Goal: Transaction & Acquisition: Register for event/course

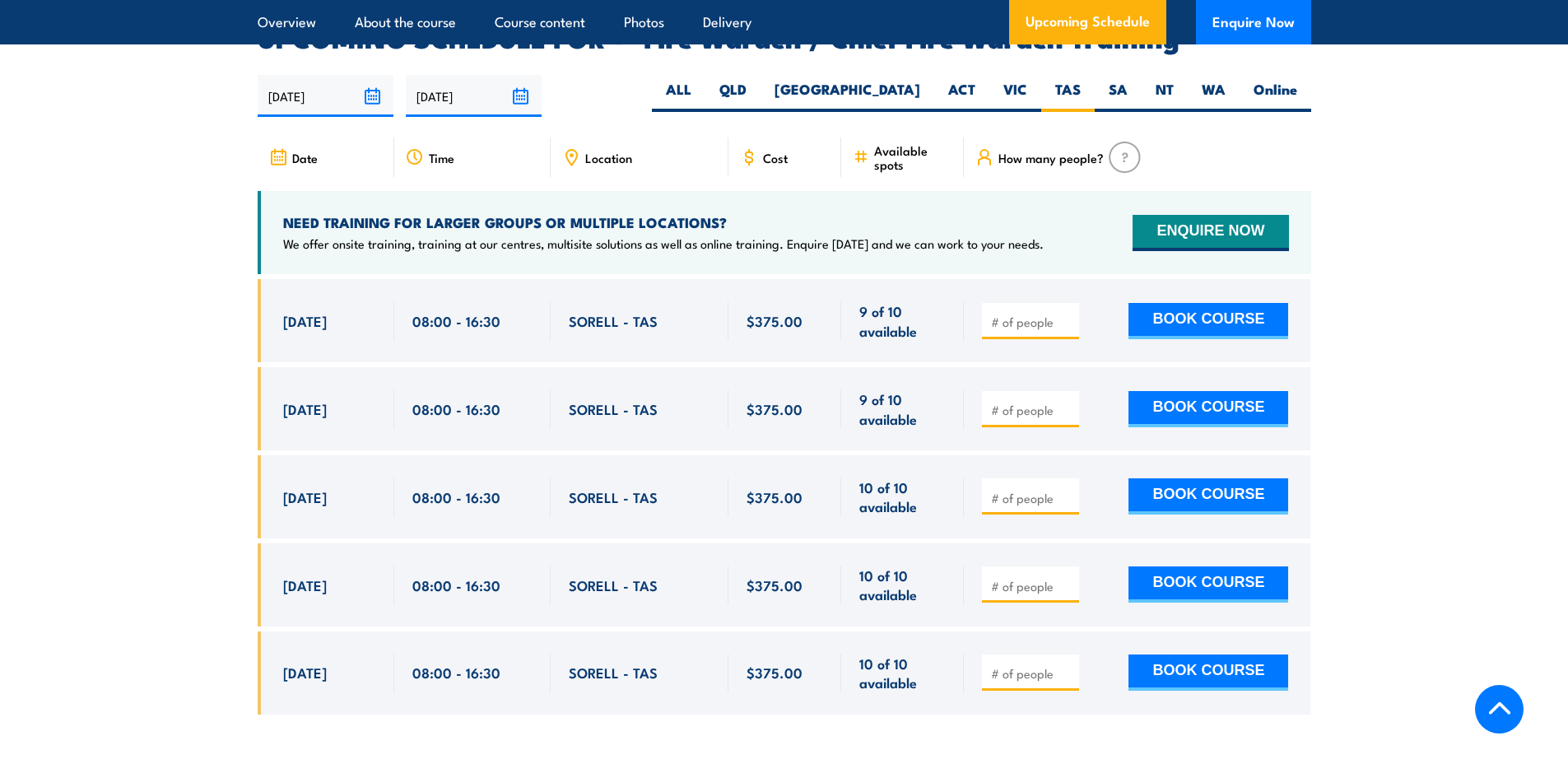
click at [1415, 309] on section "UPCOMING SCHEDULE FOR - "Fire Warden / Chief Fire Warden Training" 21/08/2025 1…" at bounding box center [784, 382] width 1568 height 712
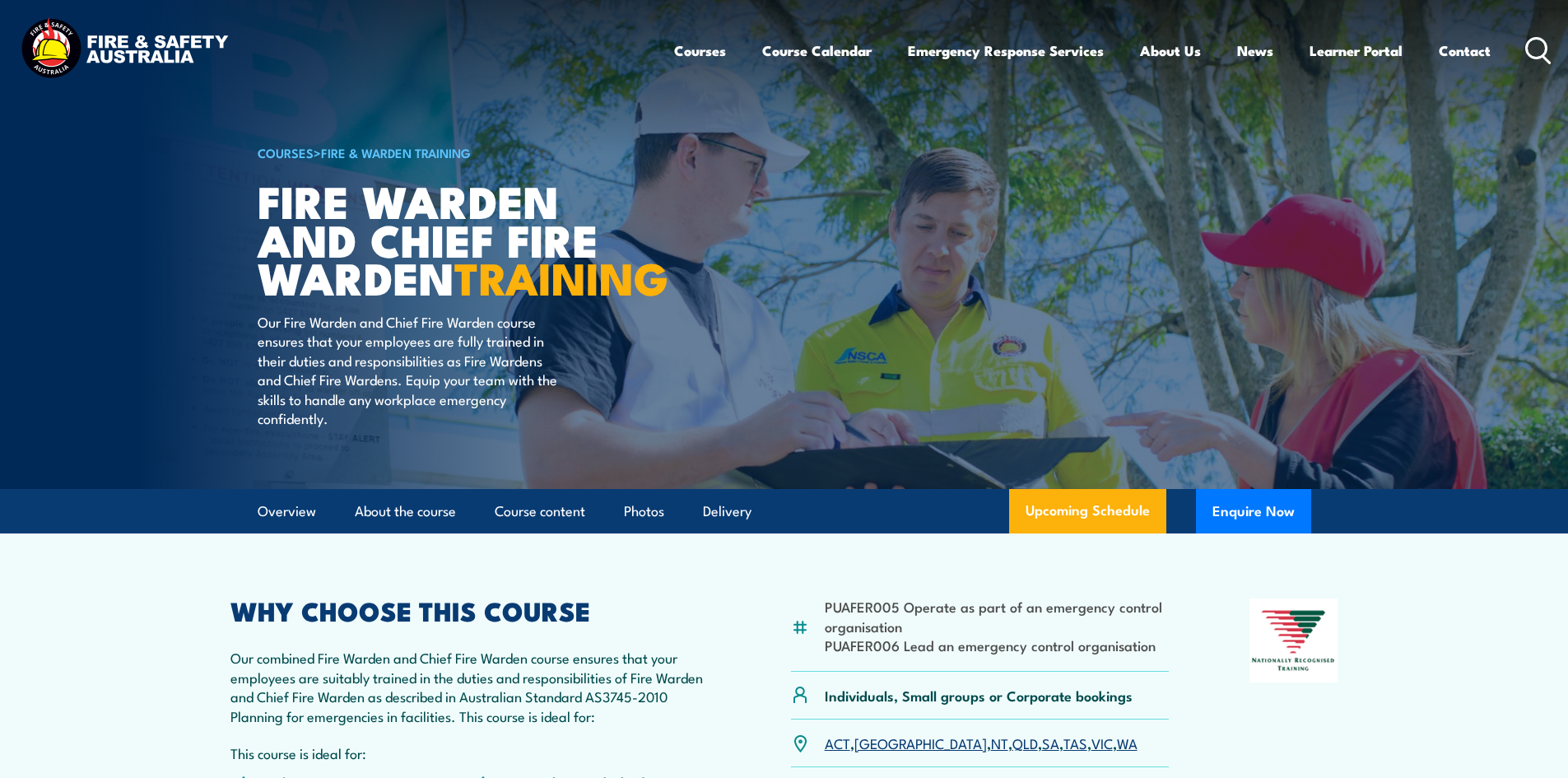
click at [1537, 44] on icon at bounding box center [1538, 51] width 26 height 27
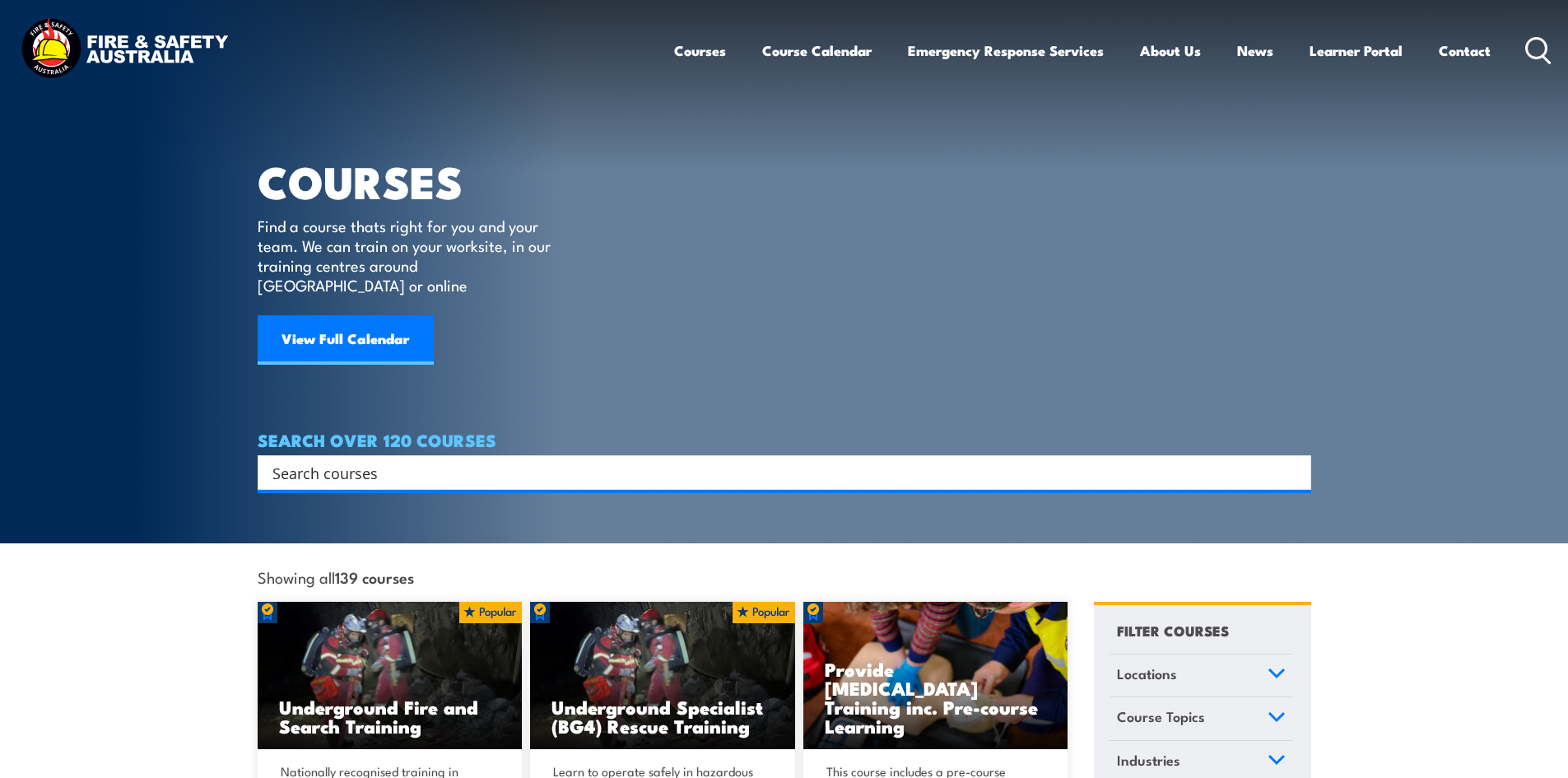
click at [283, 460] on input "Search input" at bounding box center [773, 472] width 1002 height 24
type input "fire warden"
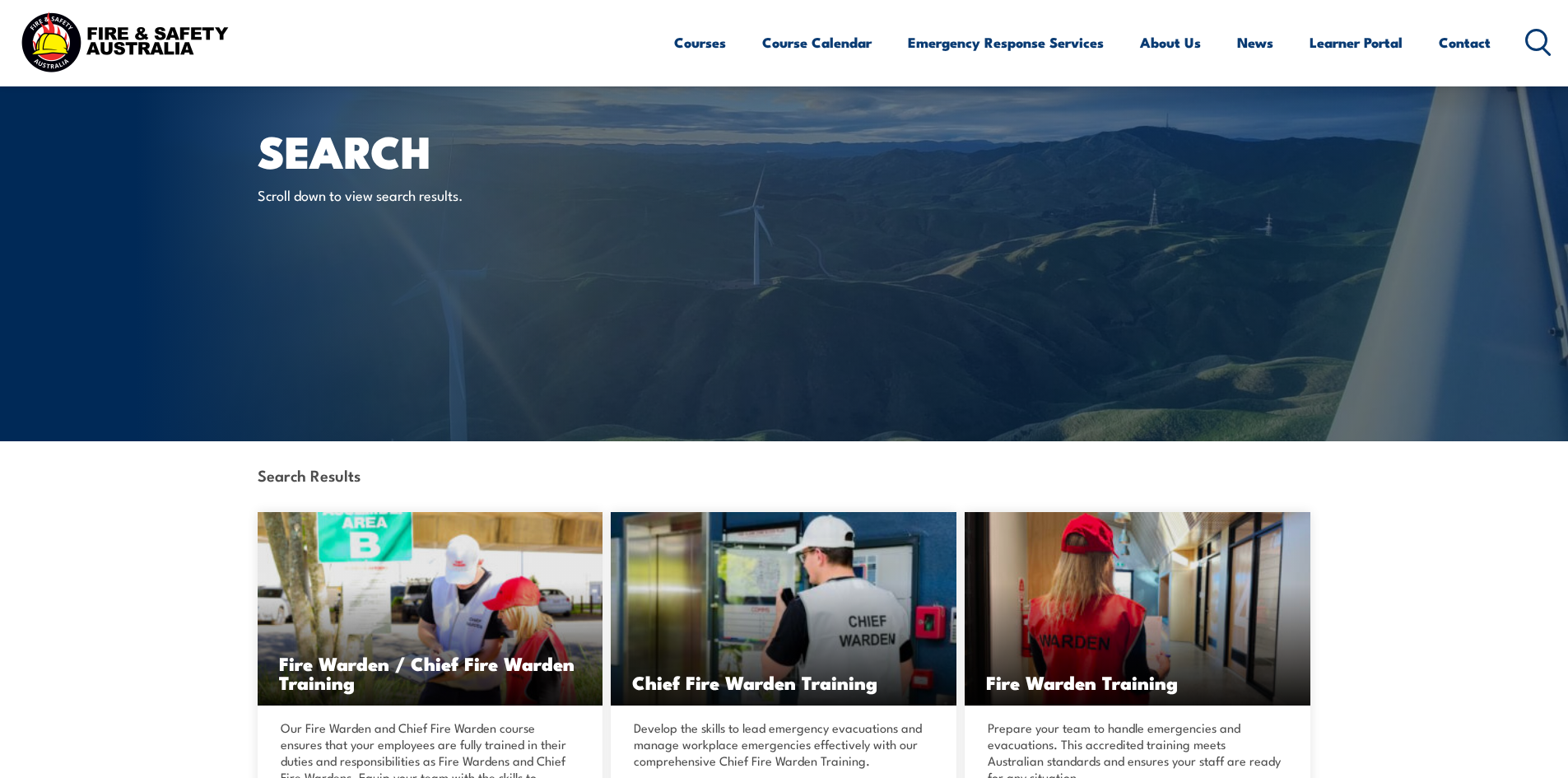
scroll to position [206, 0]
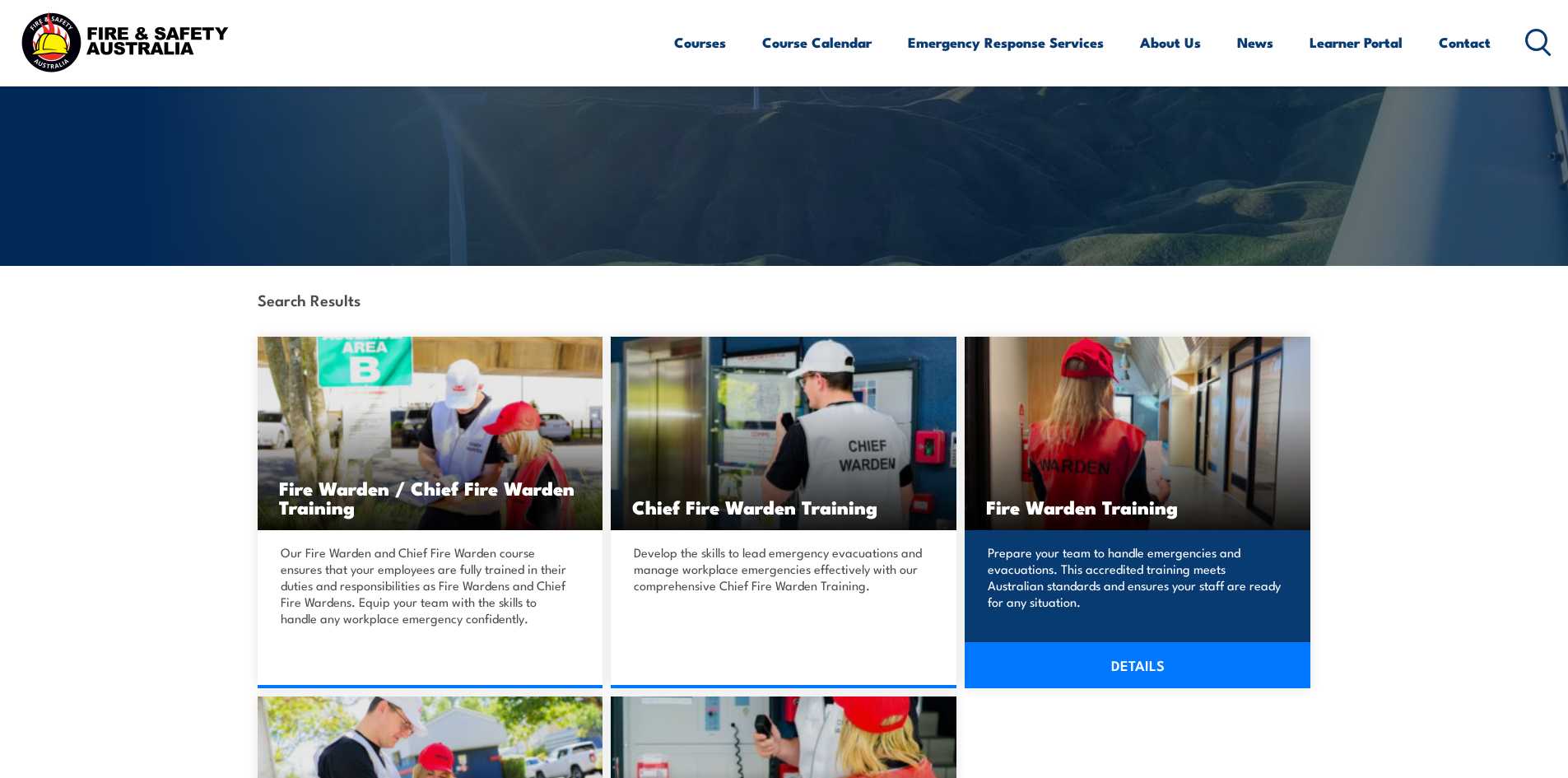
click at [1150, 660] on link "DETAILS" at bounding box center [1137, 664] width 346 height 46
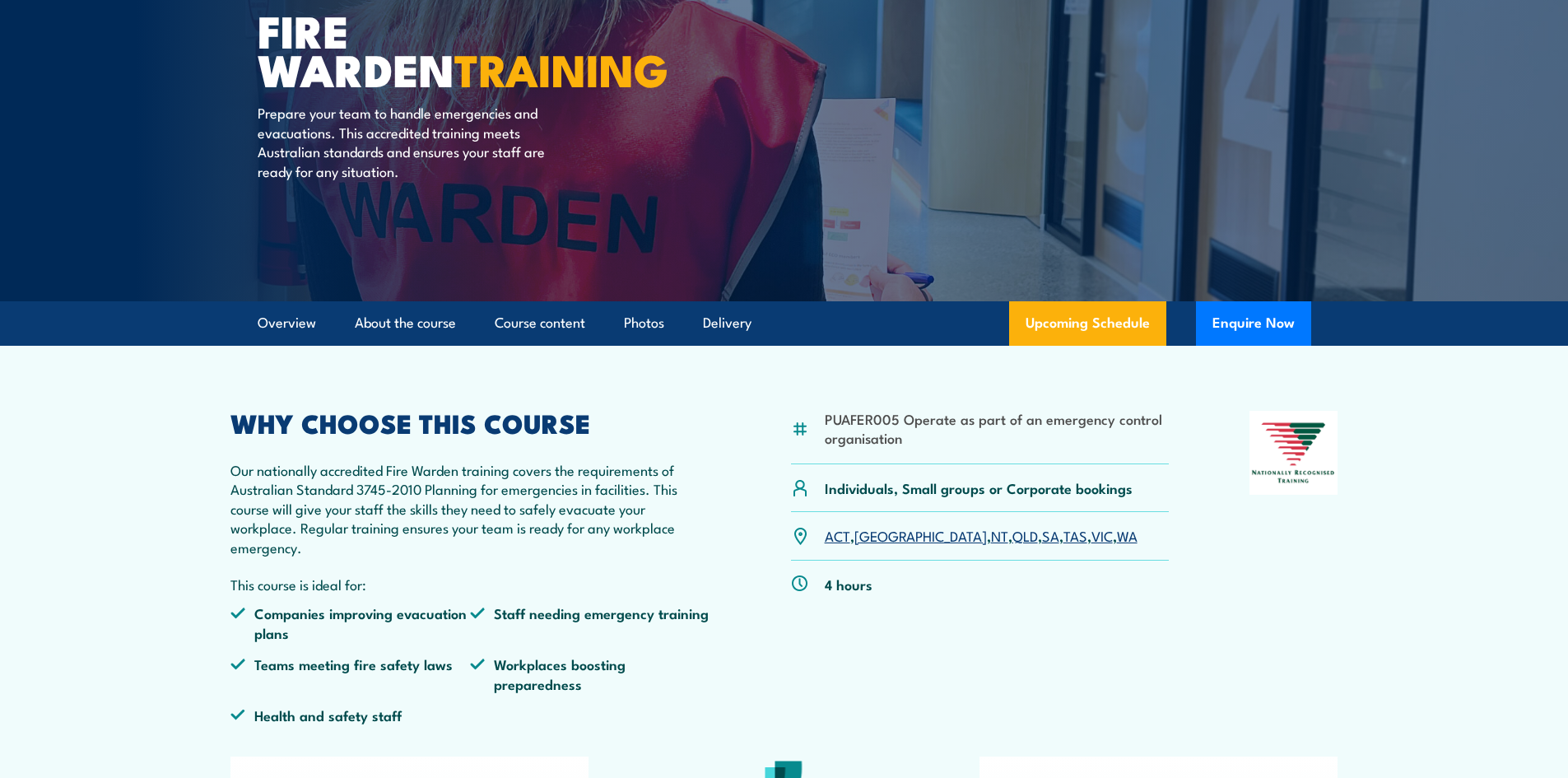
scroll to position [206, 0]
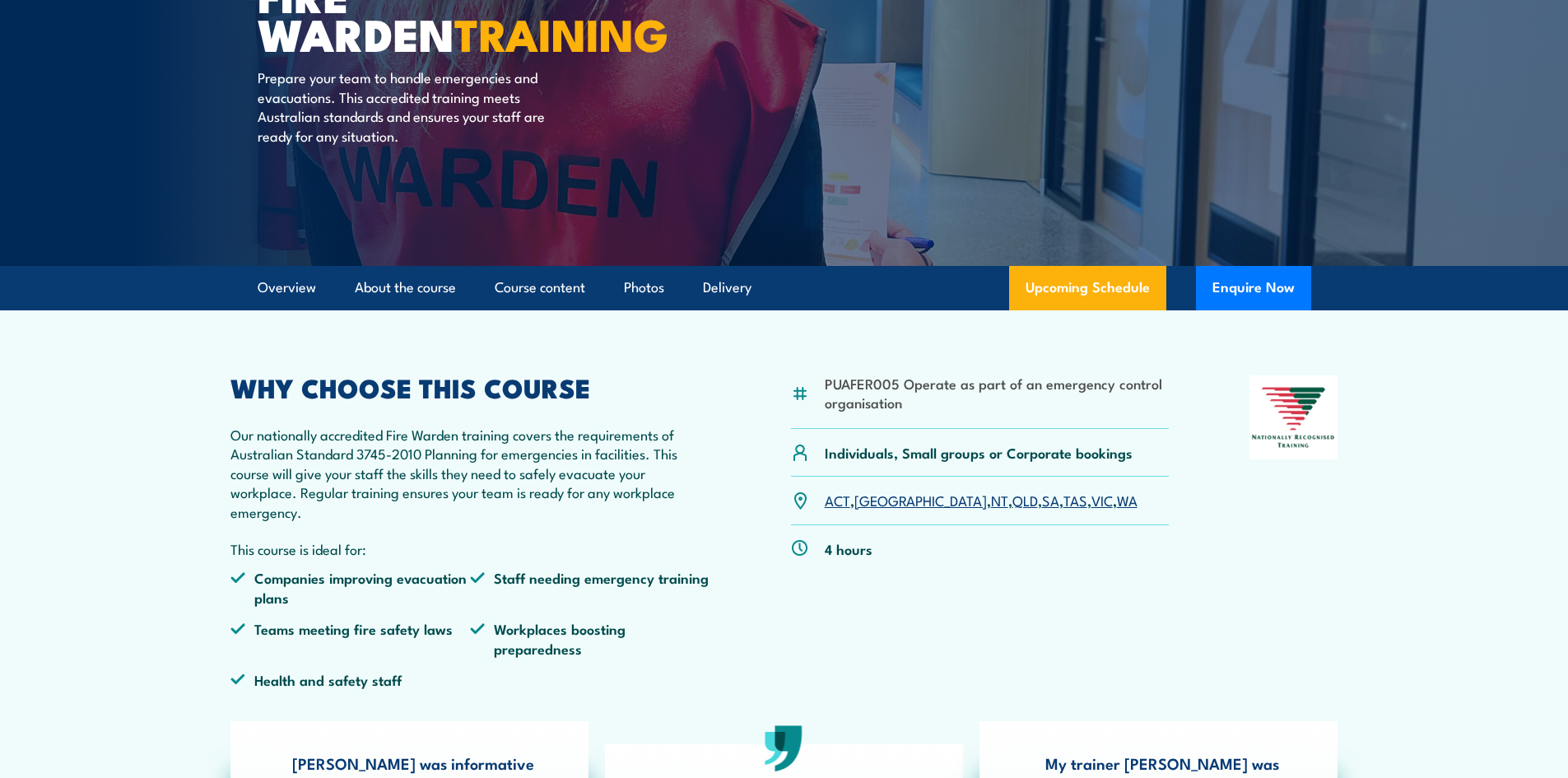
click at [1063, 505] on link "TAS" at bounding box center [1075, 499] width 23 height 20
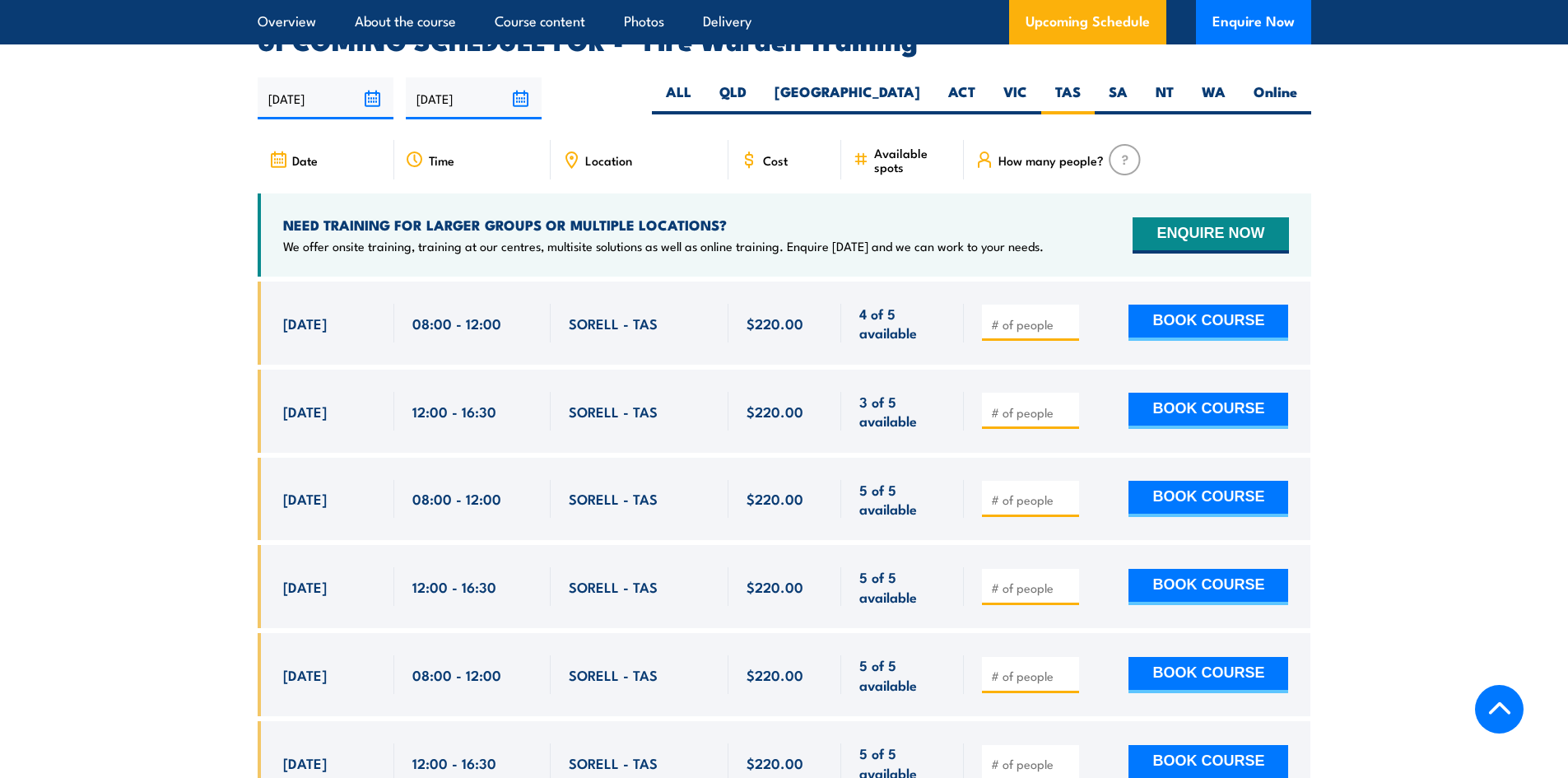
scroll to position [3060, 0]
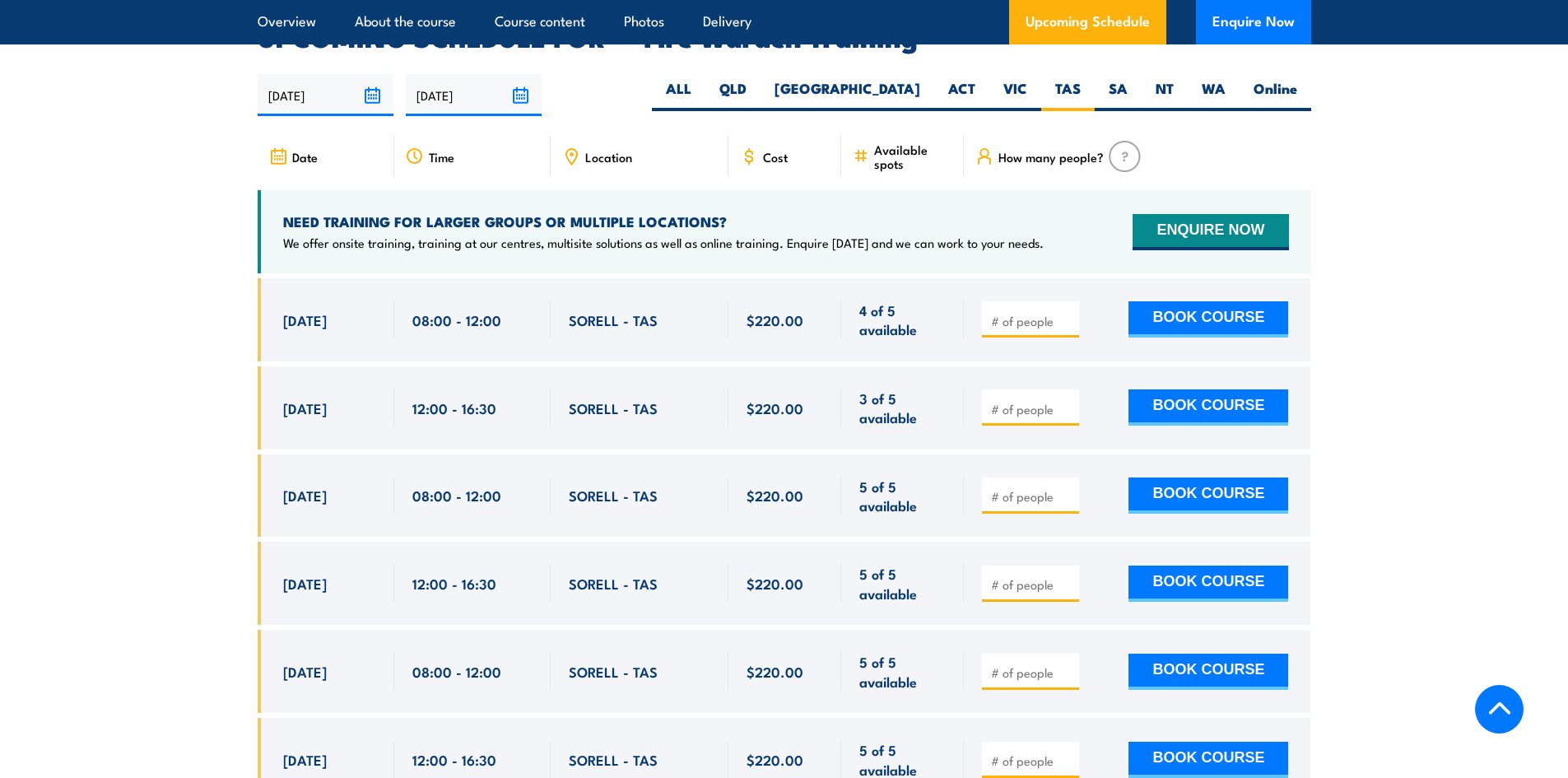
click at [1027, 313] on input "number" at bounding box center [1032, 321] width 82 height 17
type input "1"
click at [1066, 313] on input "1" at bounding box center [1032, 321] width 82 height 17
click at [1235, 301] on button "BOOK COURSE" at bounding box center [1208, 319] width 160 height 36
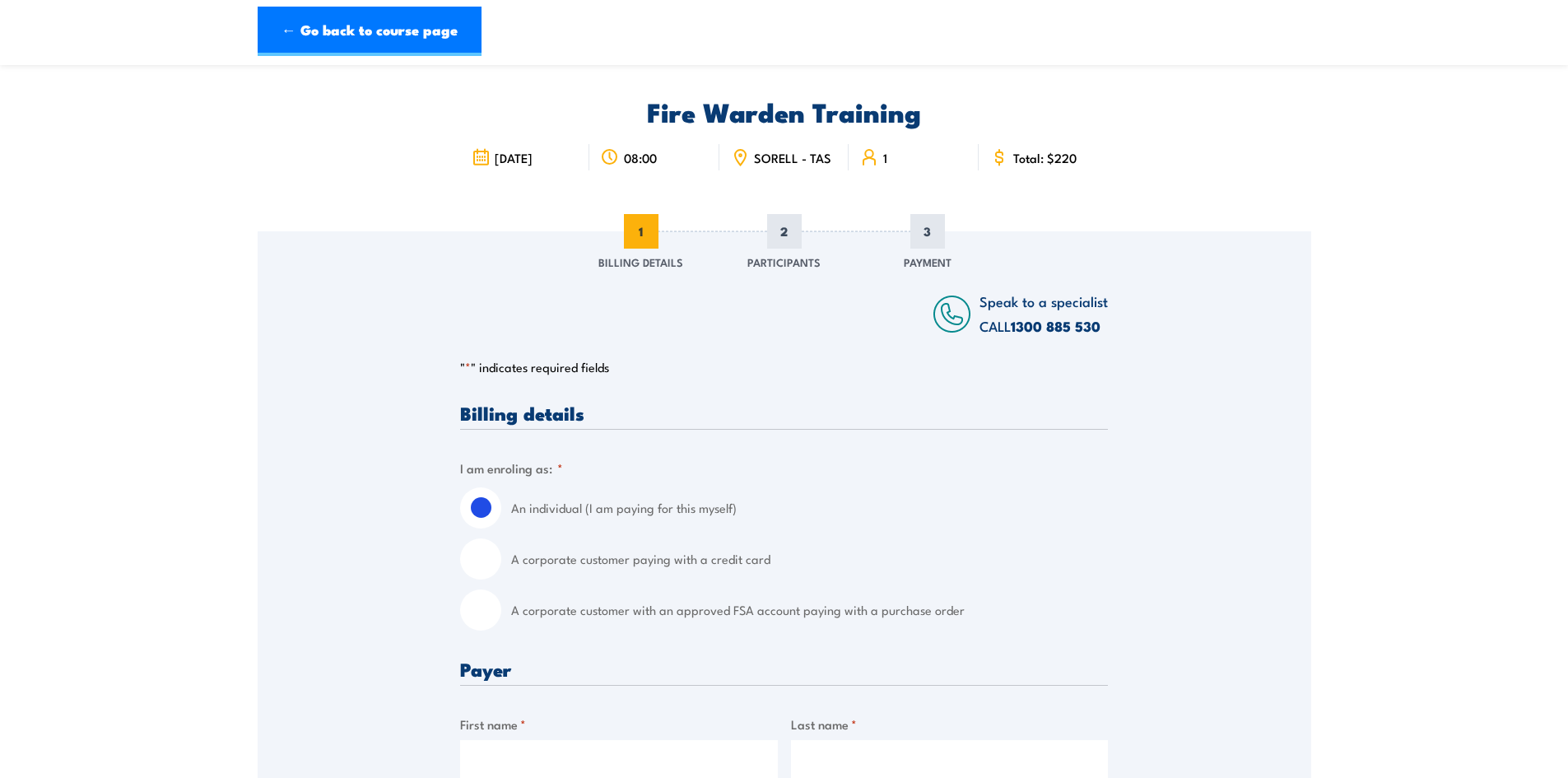
scroll to position [82, 0]
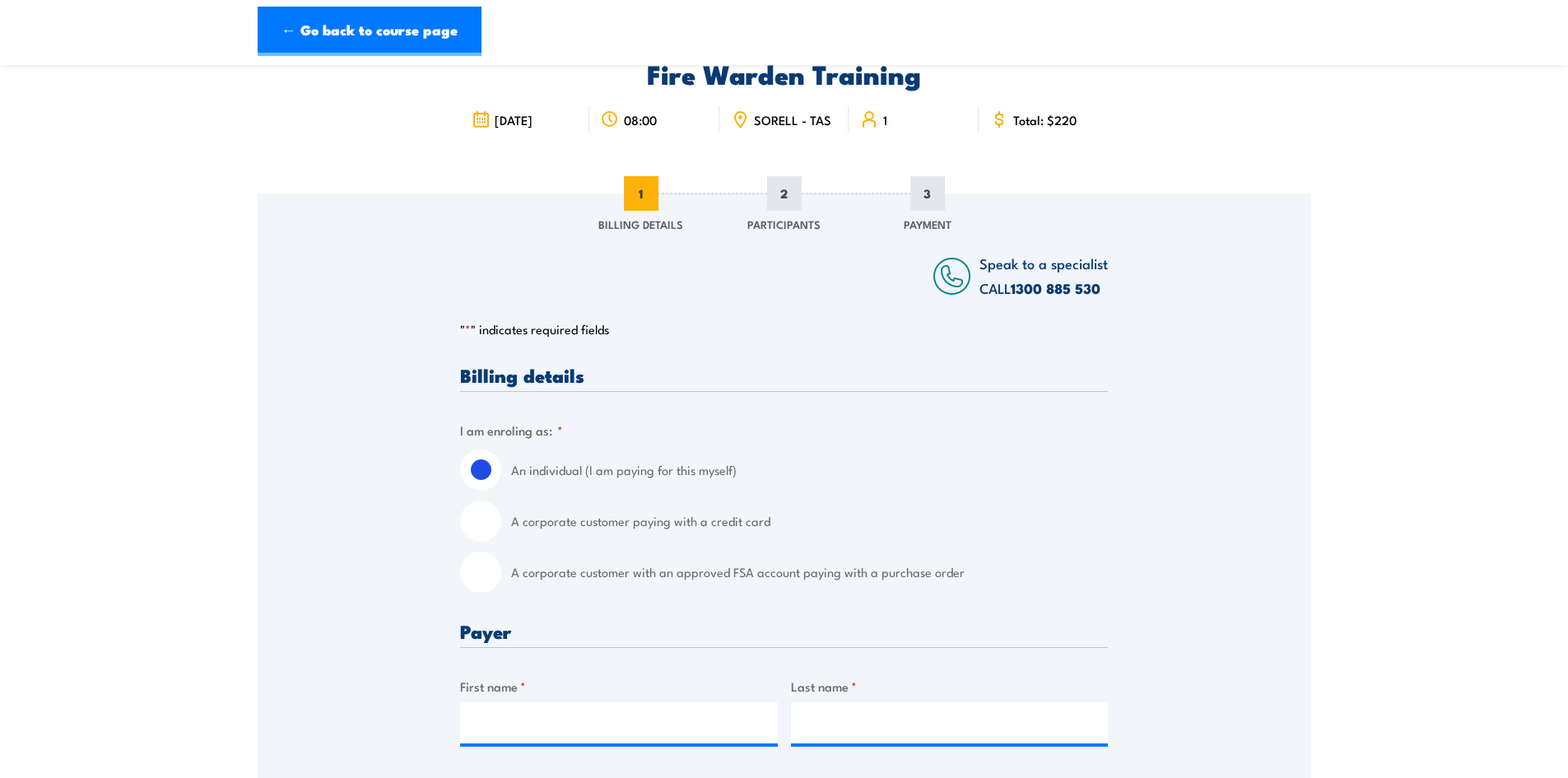
click at [484, 532] on input "A corporate customer paying with a credit card" at bounding box center [481, 521] width 41 height 41
radio input "true"
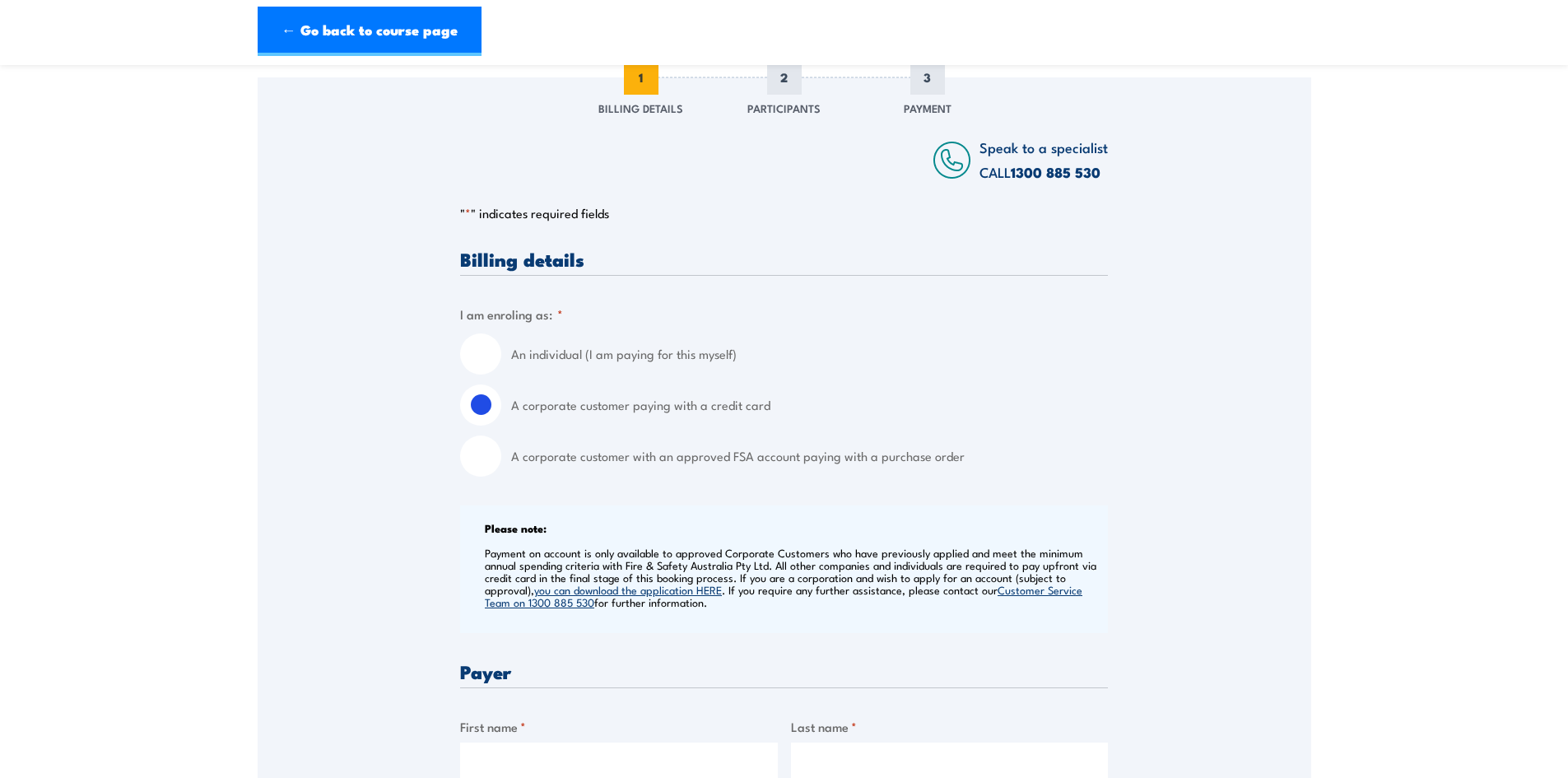
scroll to position [411, 0]
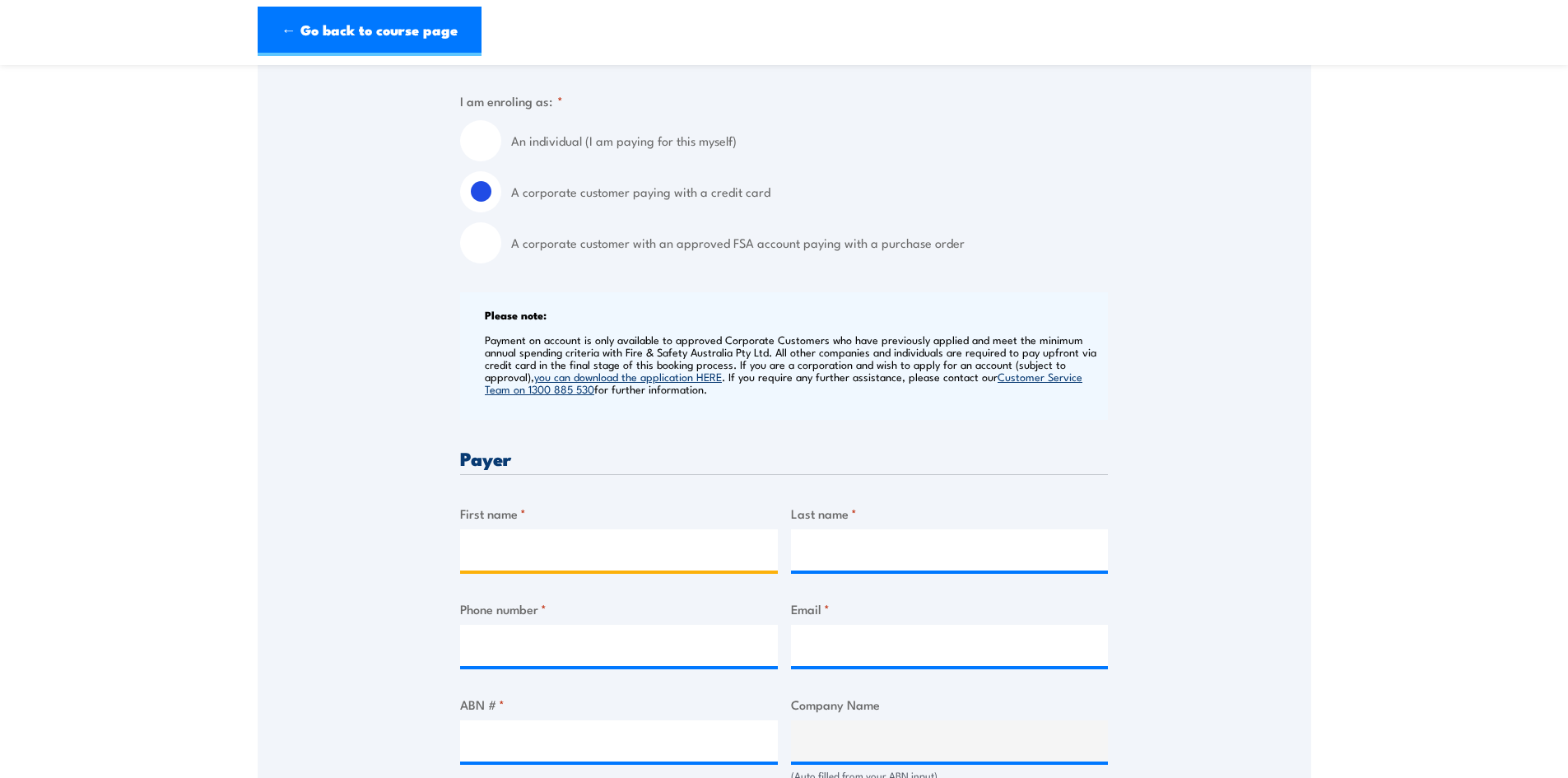
click at [659, 567] on input "First name *" at bounding box center [619, 550] width 318 height 41
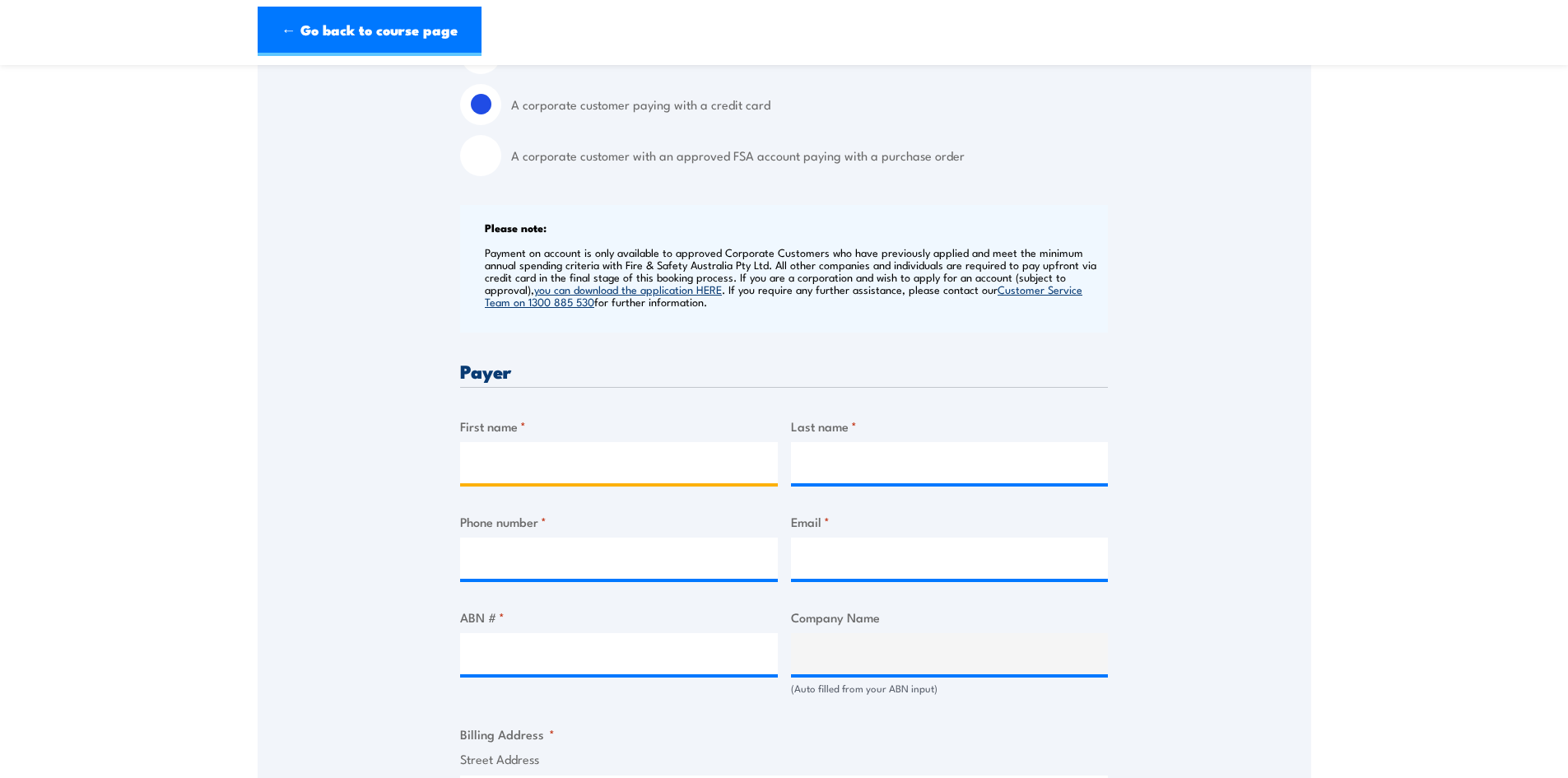
scroll to position [494, 0]
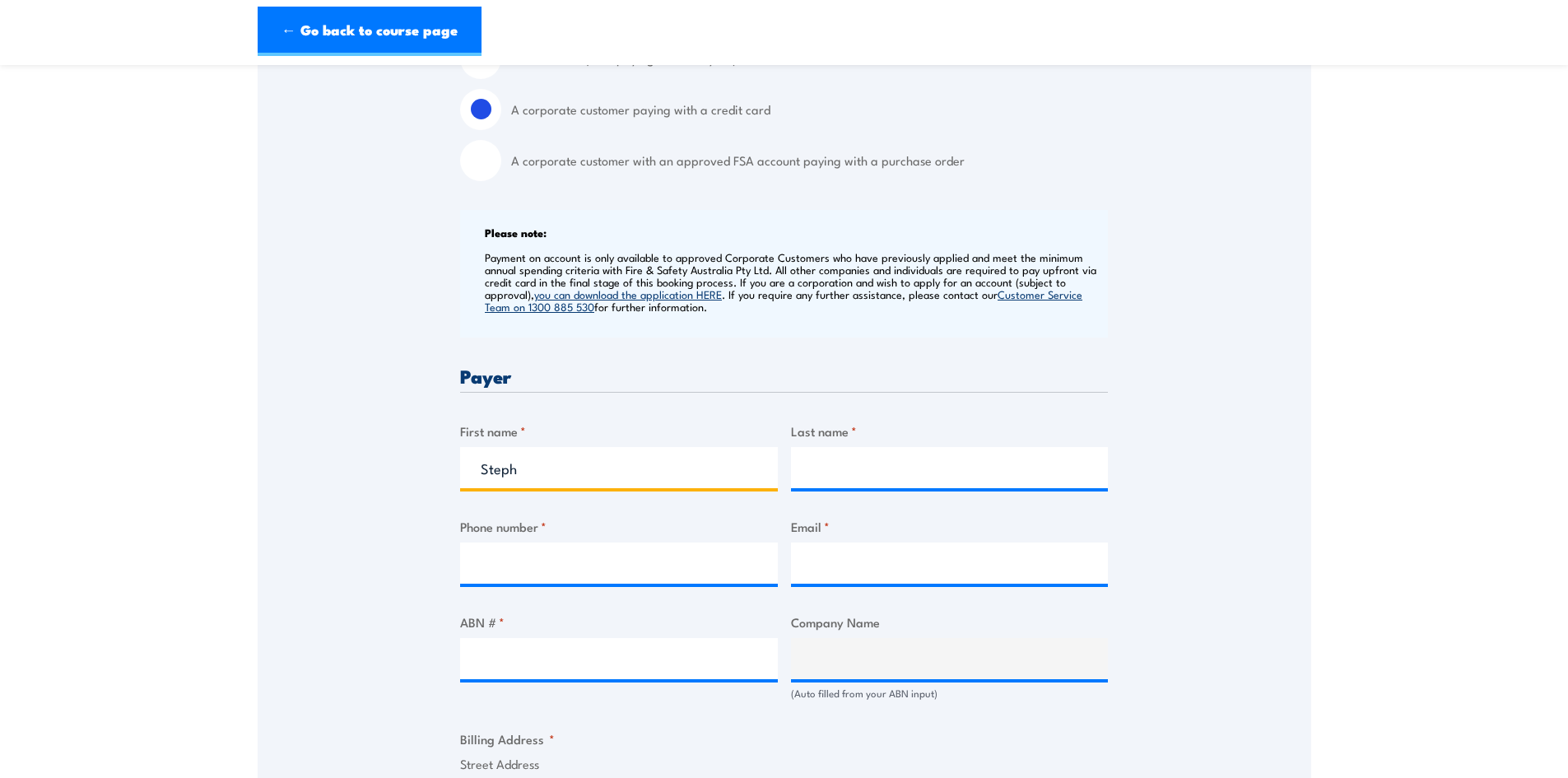
type input "Steph"
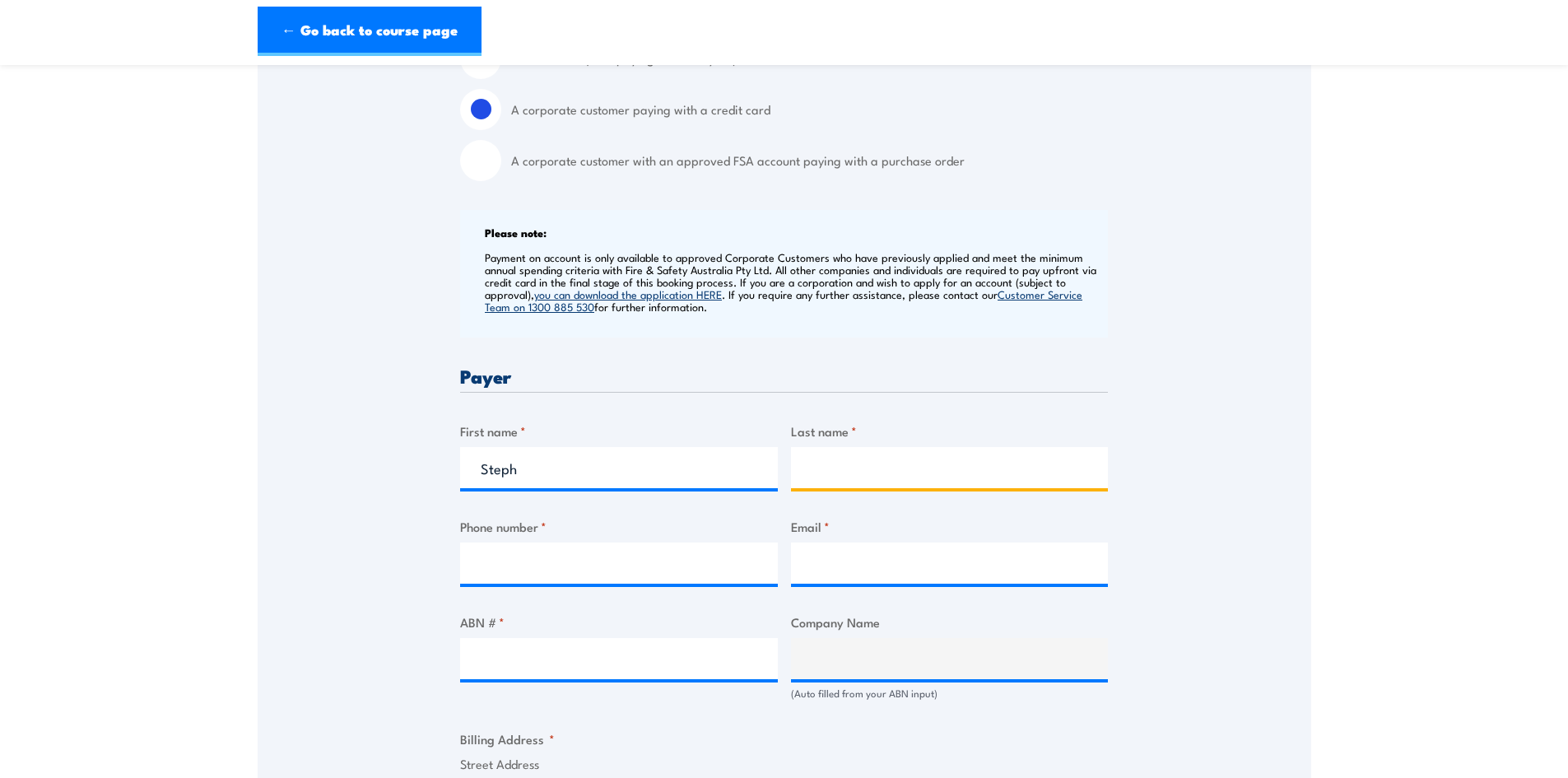
click at [829, 477] on input "Last name *" at bounding box center [949, 468] width 318 height 41
type input "[DEMOGRAPHIC_DATA]"
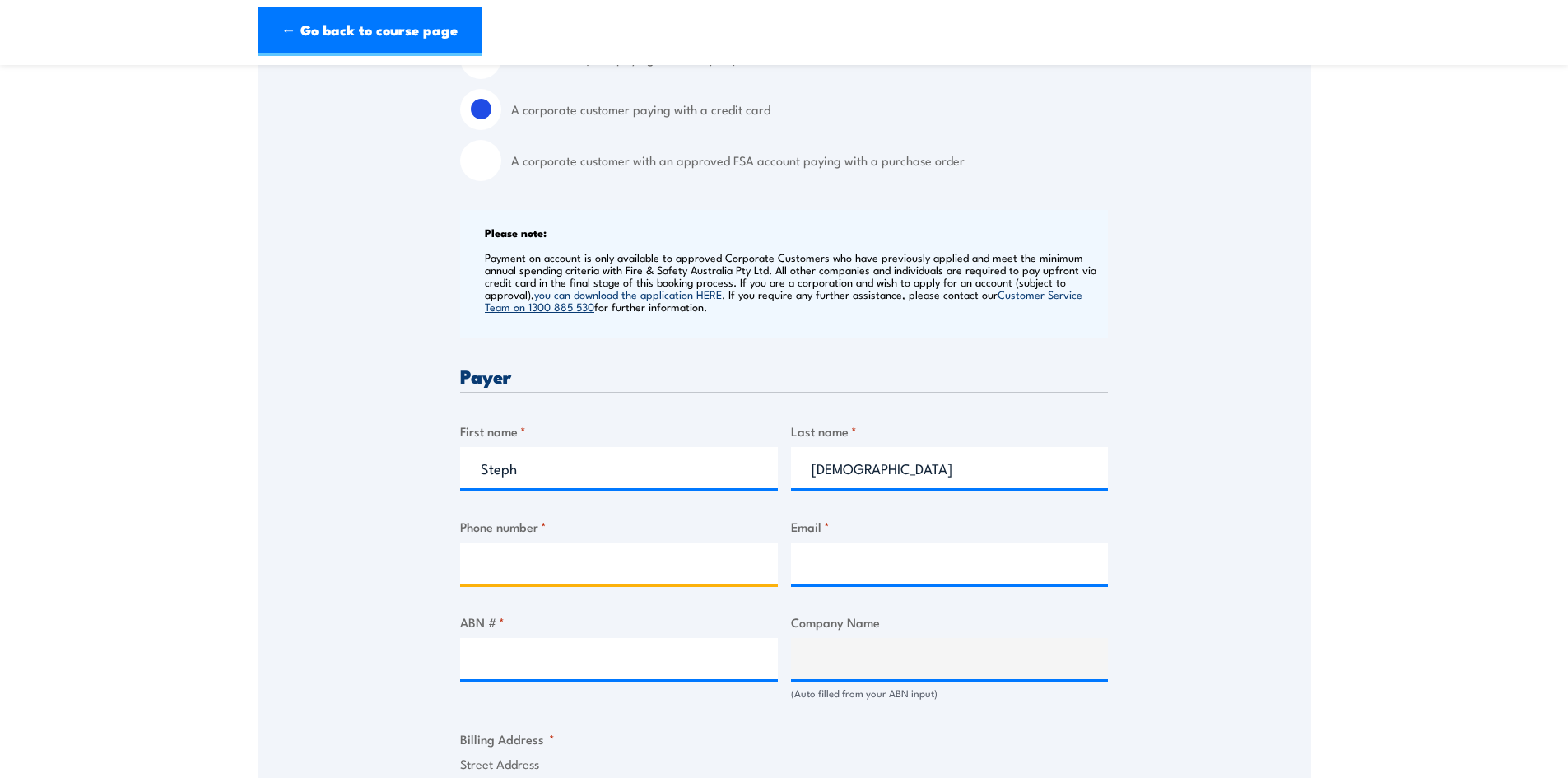
click at [655, 561] on input "Phone number *" at bounding box center [619, 563] width 318 height 41
type input "0438002206"
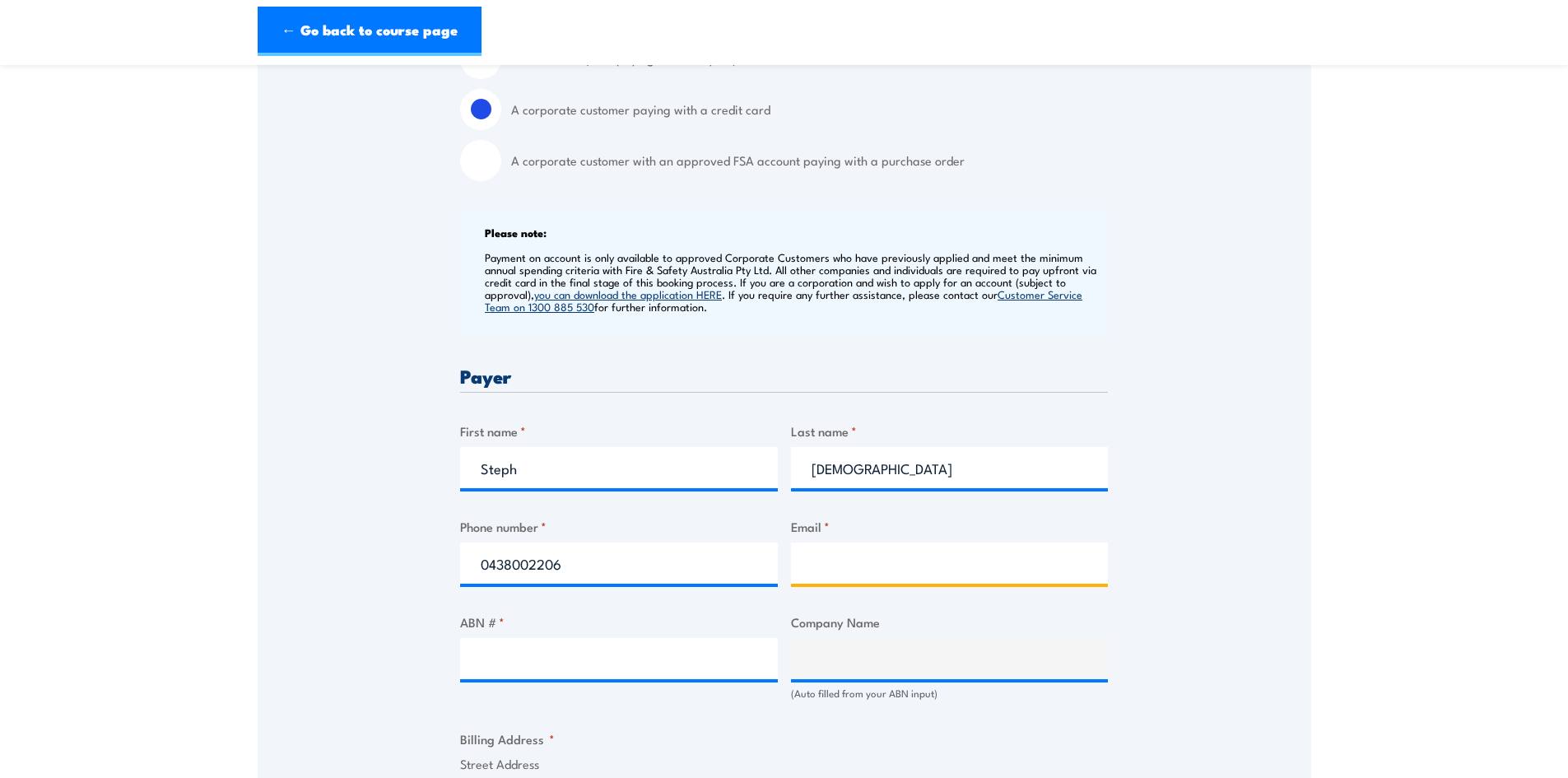
click at [889, 581] on input "Email *" at bounding box center [949, 563] width 318 height 41
click at [861, 580] on input "Email *" at bounding box center [949, 563] width 318 height 41
type input "[EMAIL_ADDRESS][DOMAIN_NAME]"
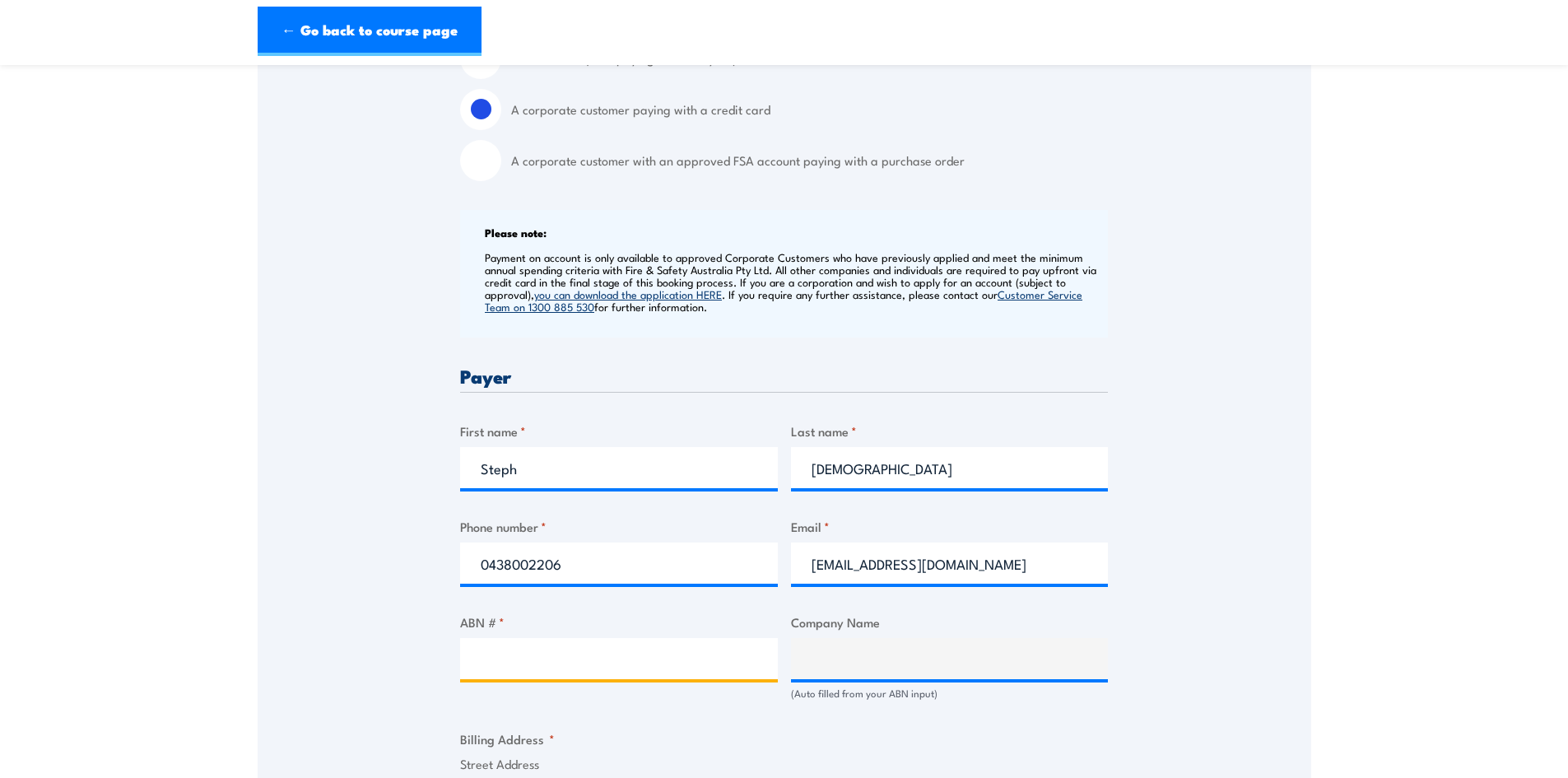
click at [524, 664] on input "ABN # *" at bounding box center [619, 659] width 318 height 41
click at [498, 668] on input "68677" at bounding box center [619, 659] width 318 height 41
drag, startPoint x: 525, startPoint y: 668, endPoint x: 572, endPoint y: 671, distance: 47.1
click at [525, 668] on input "68 677" at bounding box center [619, 659] width 318 height 41
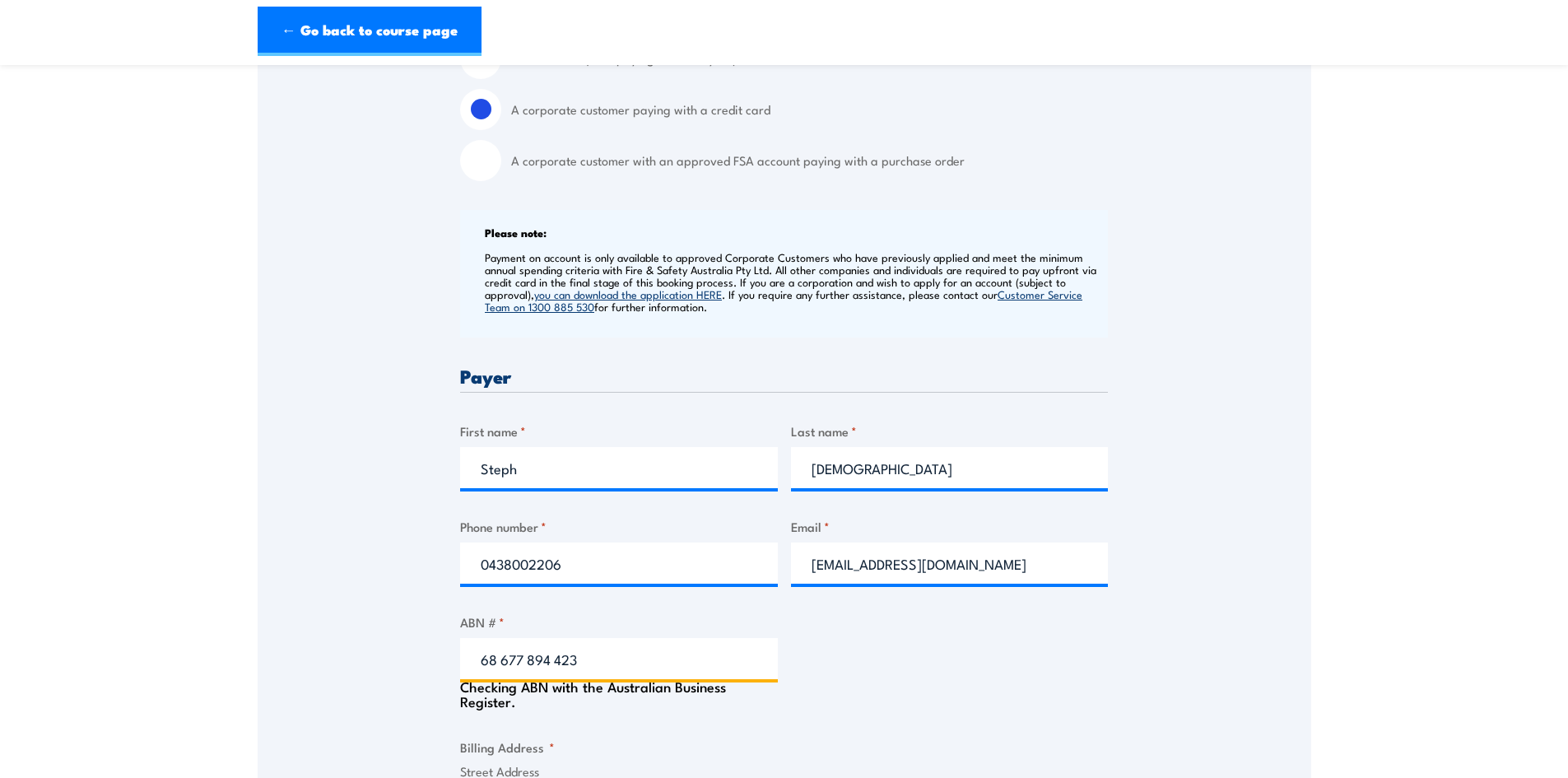
type input "68 677 894 423"
type input "AUSTRAL INTERNATIONAL PTY LTD"
click at [823, 655] on div "Billing details I am enroling as: * An individual (I am paying for this myself)…" at bounding box center [784, 724] width 648 height 1540
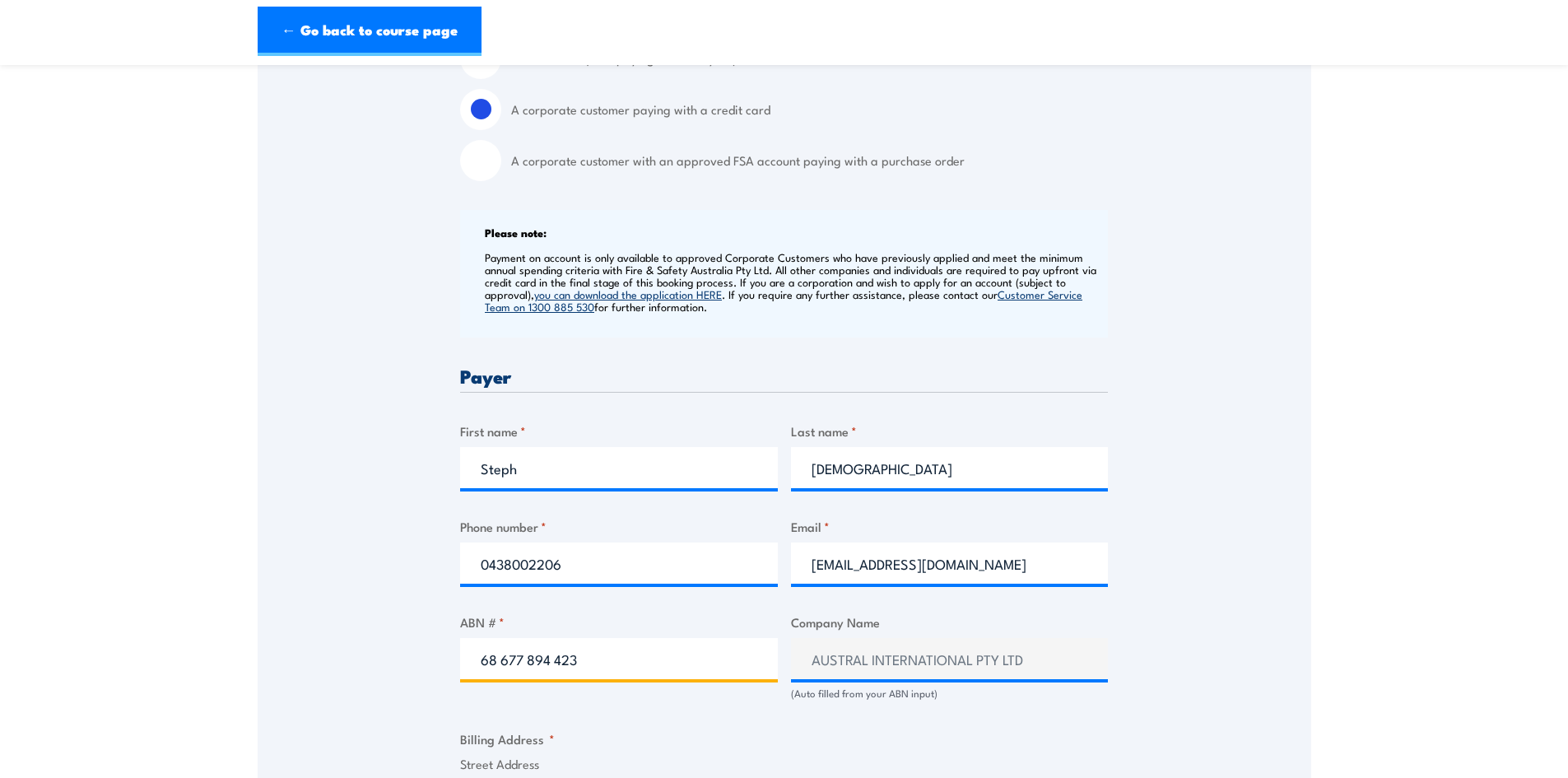
drag, startPoint x: 587, startPoint y: 669, endPoint x: 468, endPoint y: 669, distance: 119.0
click at [468, 669] on input "68 677 894 423" at bounding box center [619, 659] width 318 height 41
type input "6"
type input "17639851291"
type input "NETCO PUMPS PTY LTD"
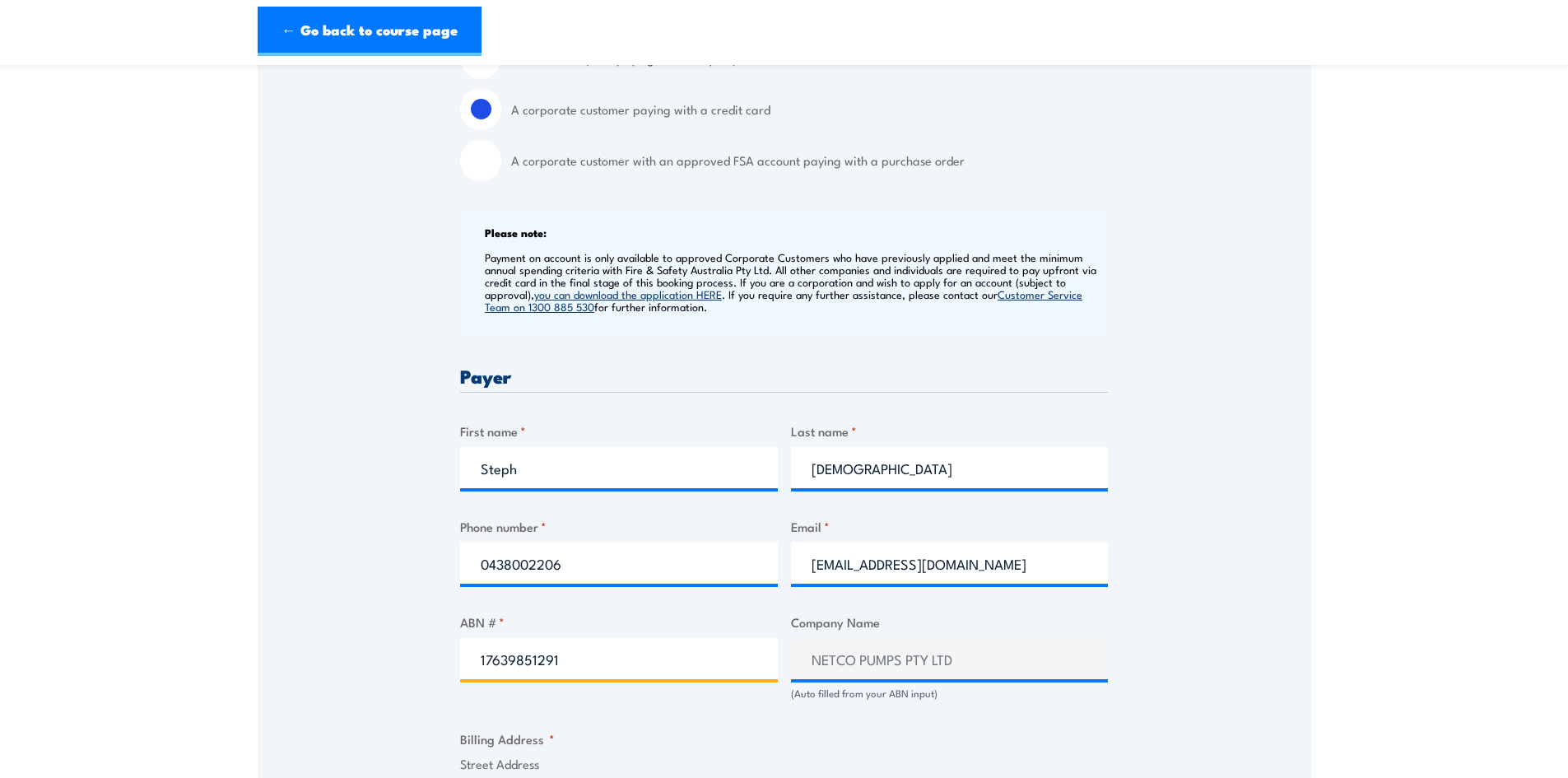
type input "17639851291"
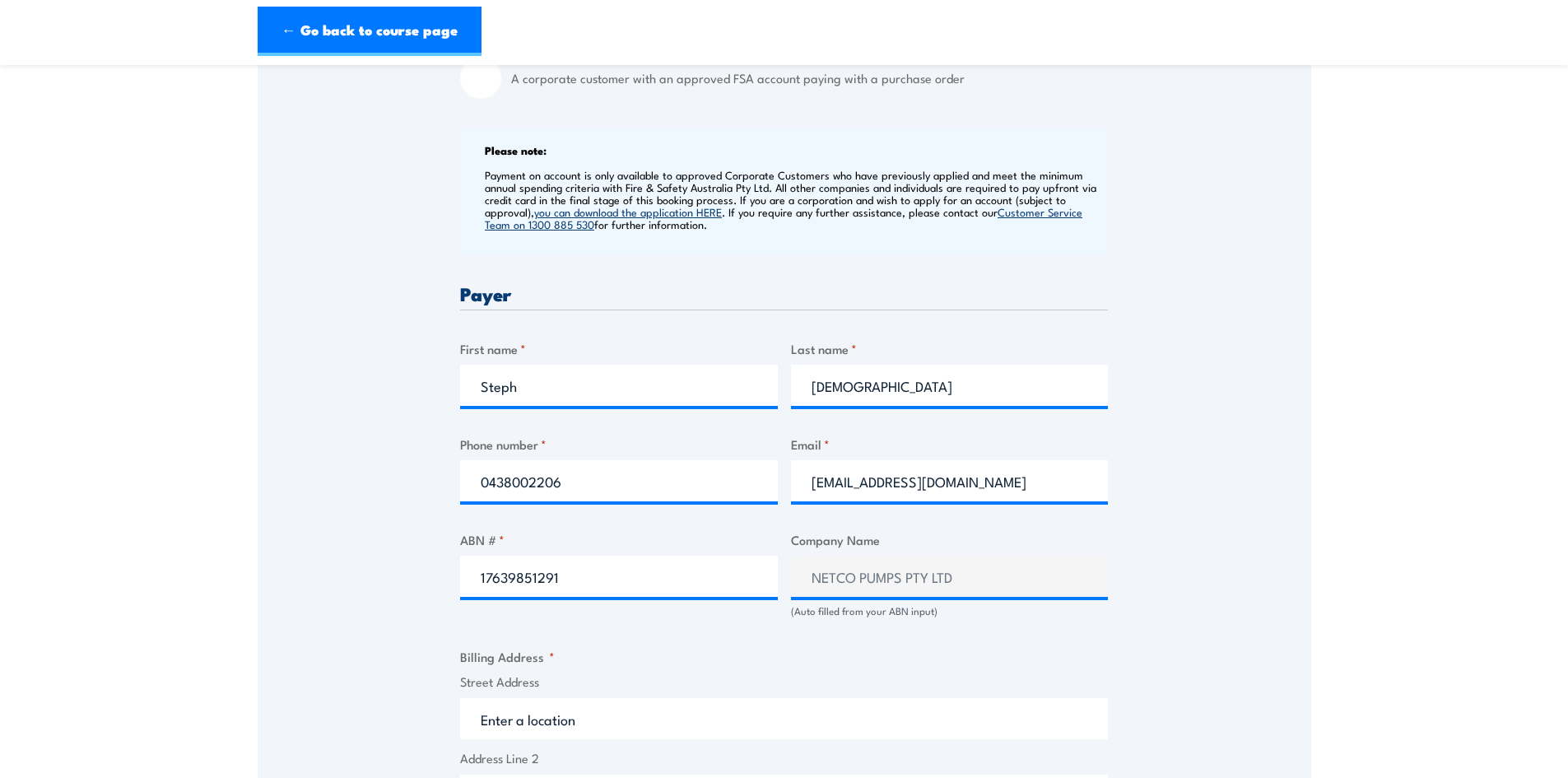
scroll to position [823, 0]
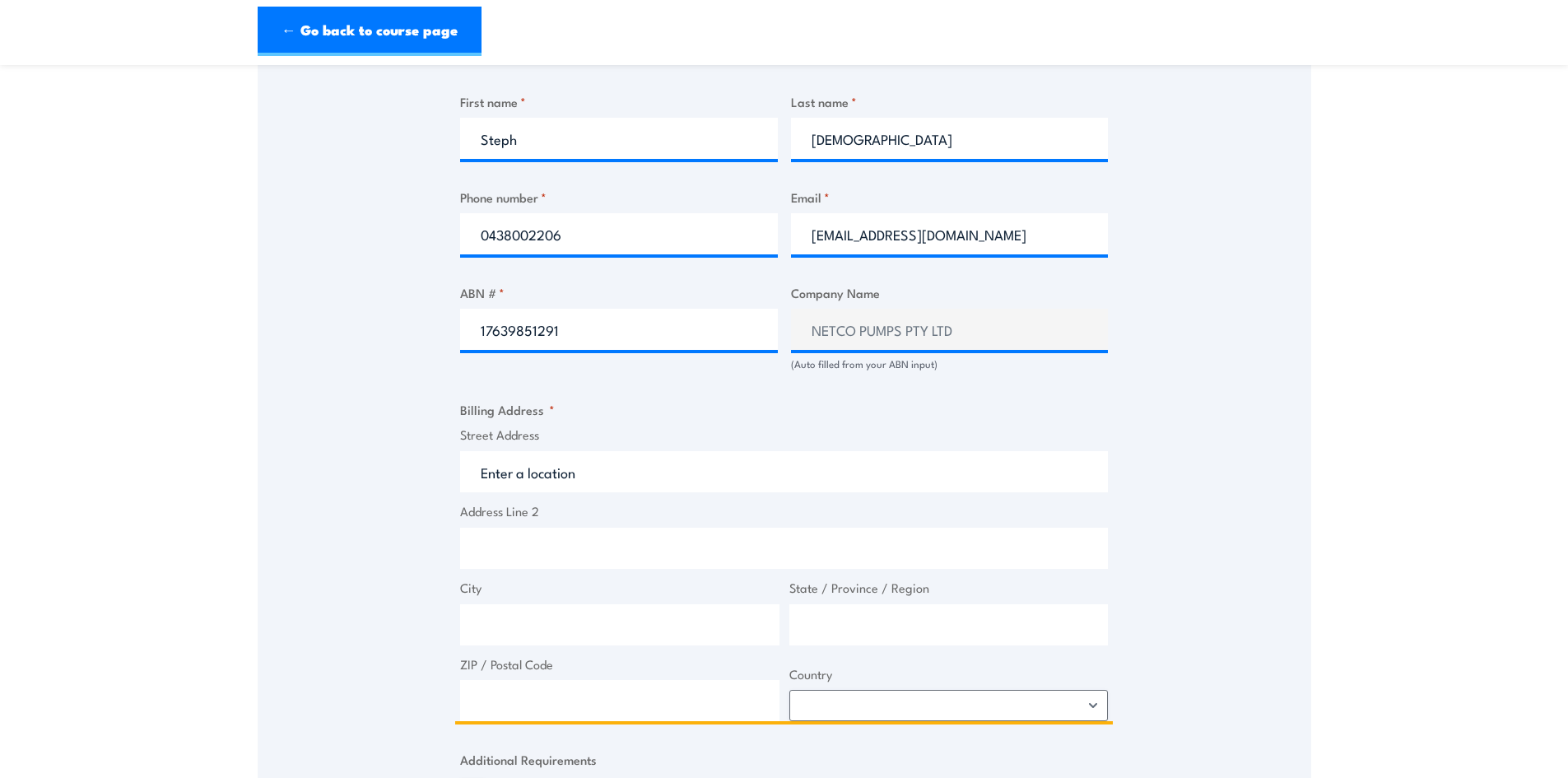
click at [563, 488] on input "Street Address" at bounding box center [784, 472] width 648 height 41
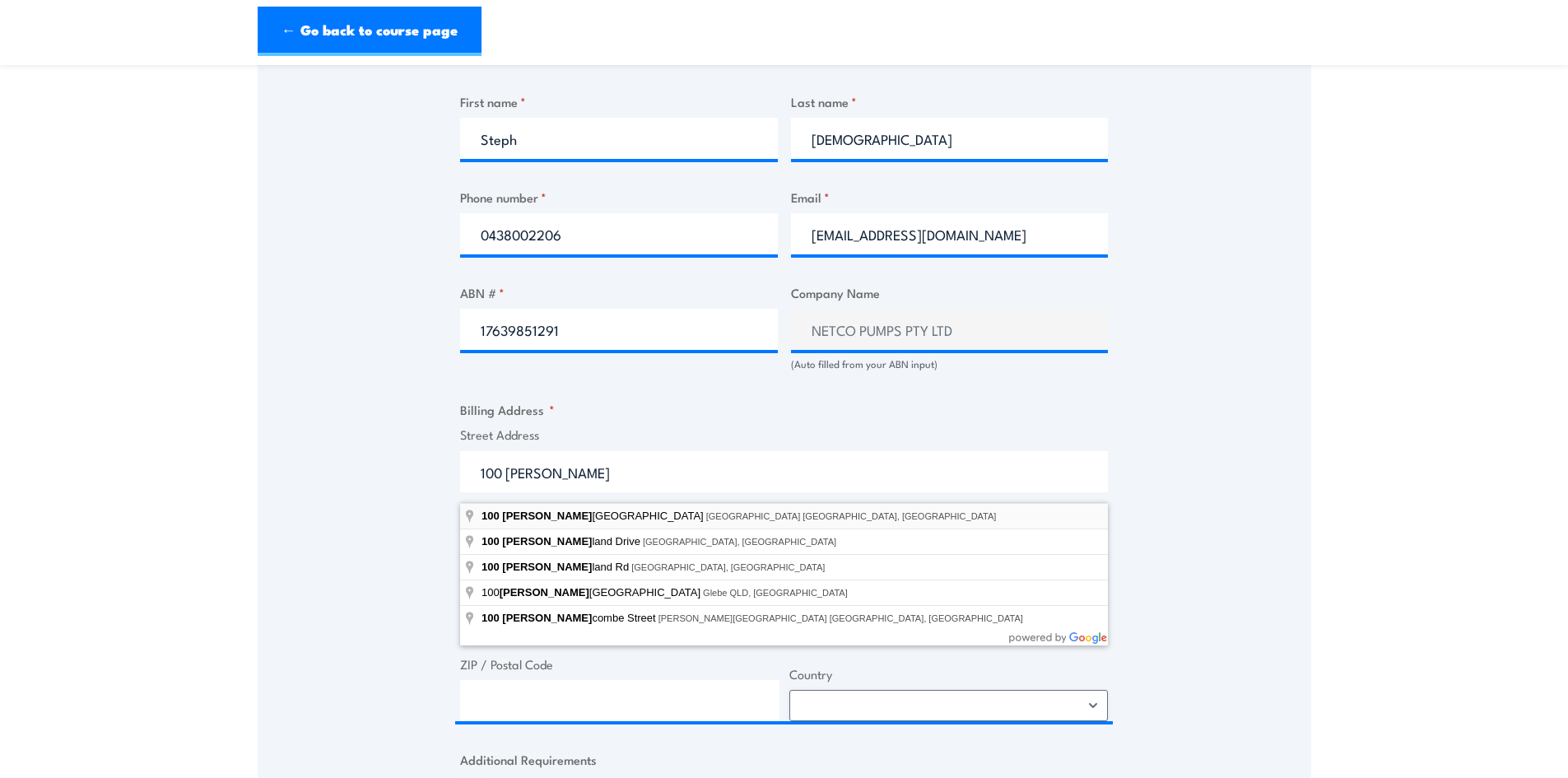
type input "100 Sunderland Street, Derwent Park TAS, Australia"
type input "100 Sunderland St"
type input "Derwent Park"
type input "Tasmania"
type input "7009"
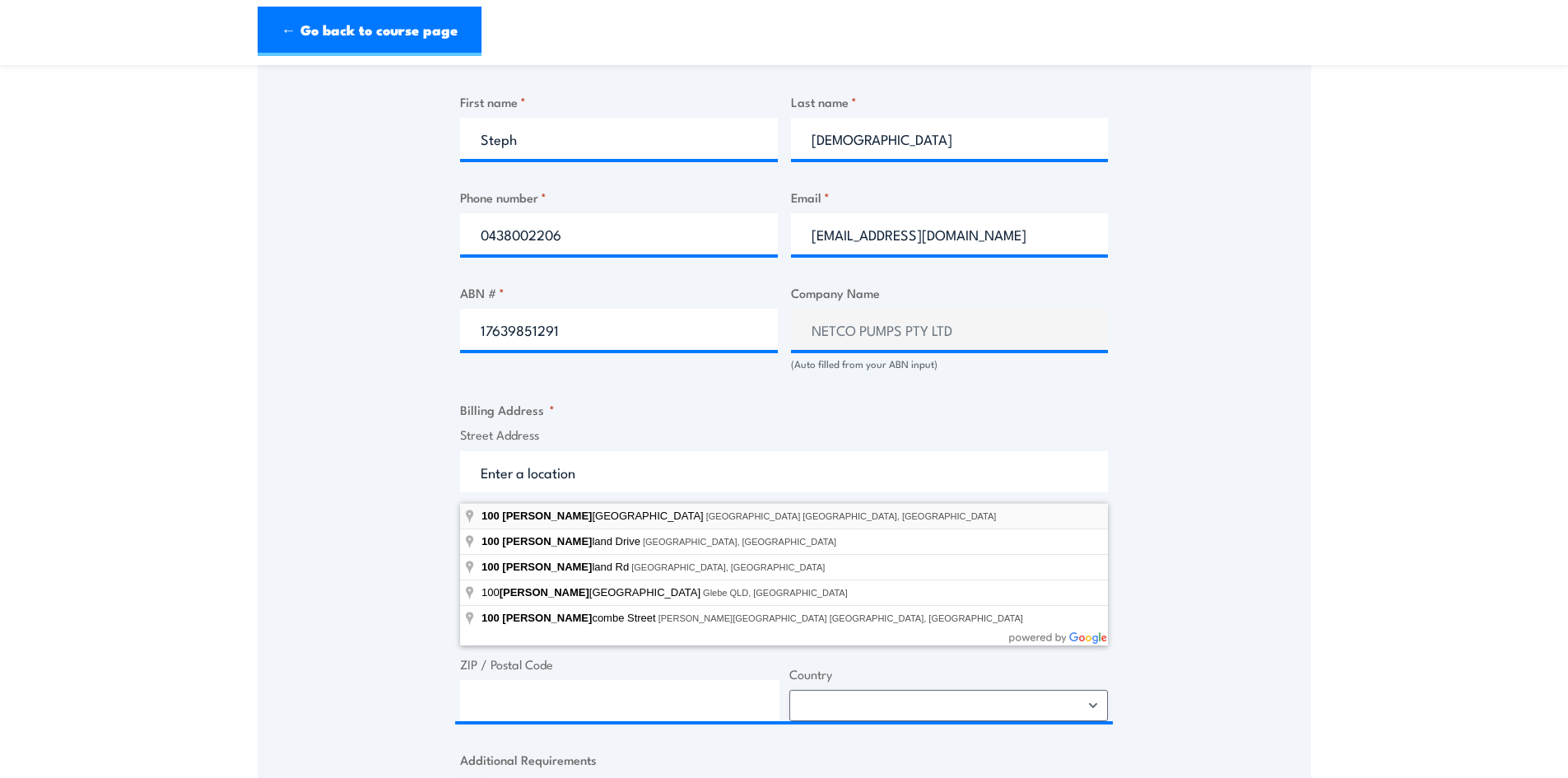
select select "Australia"
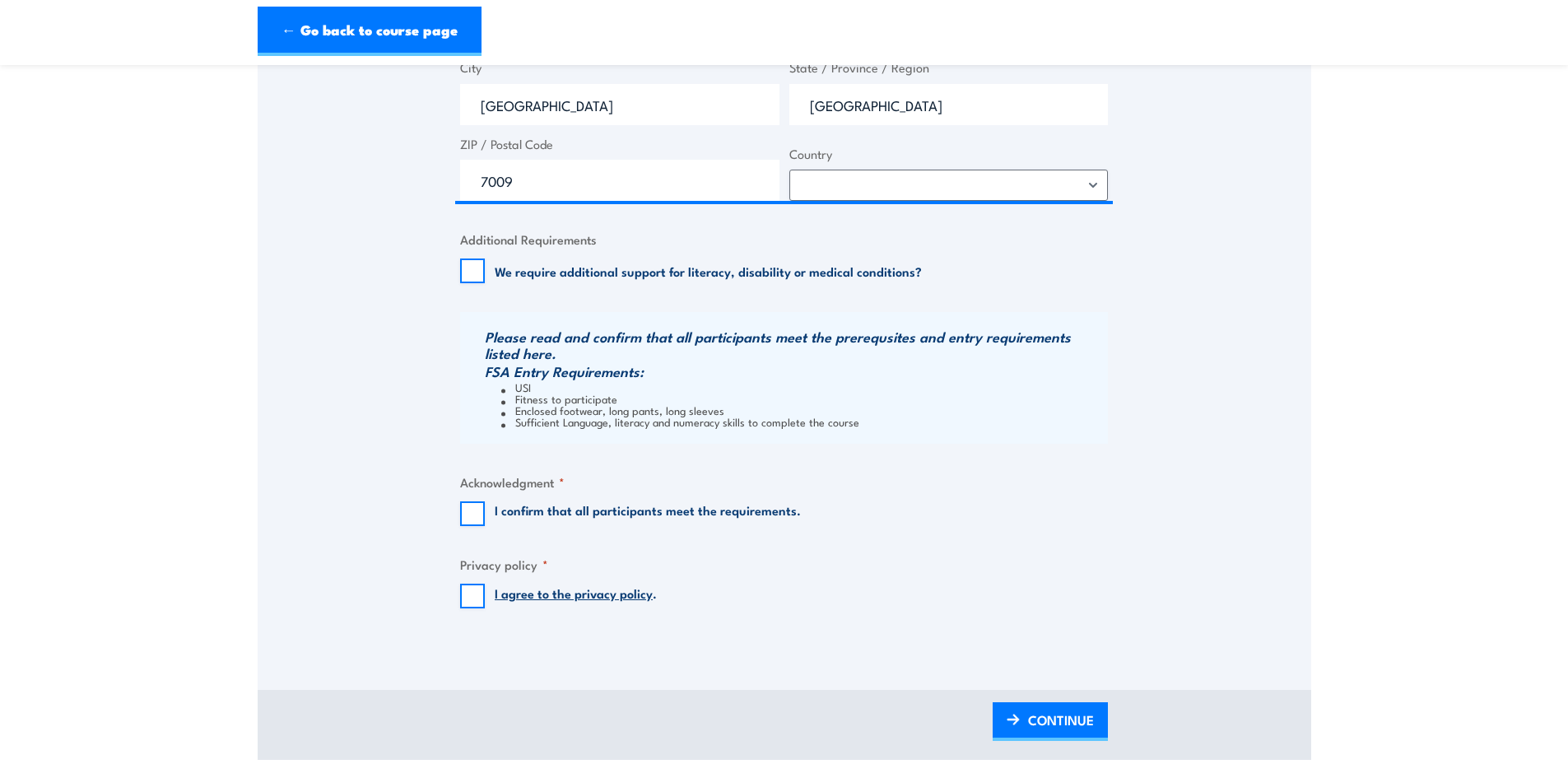
scroll to position [1398, 0]
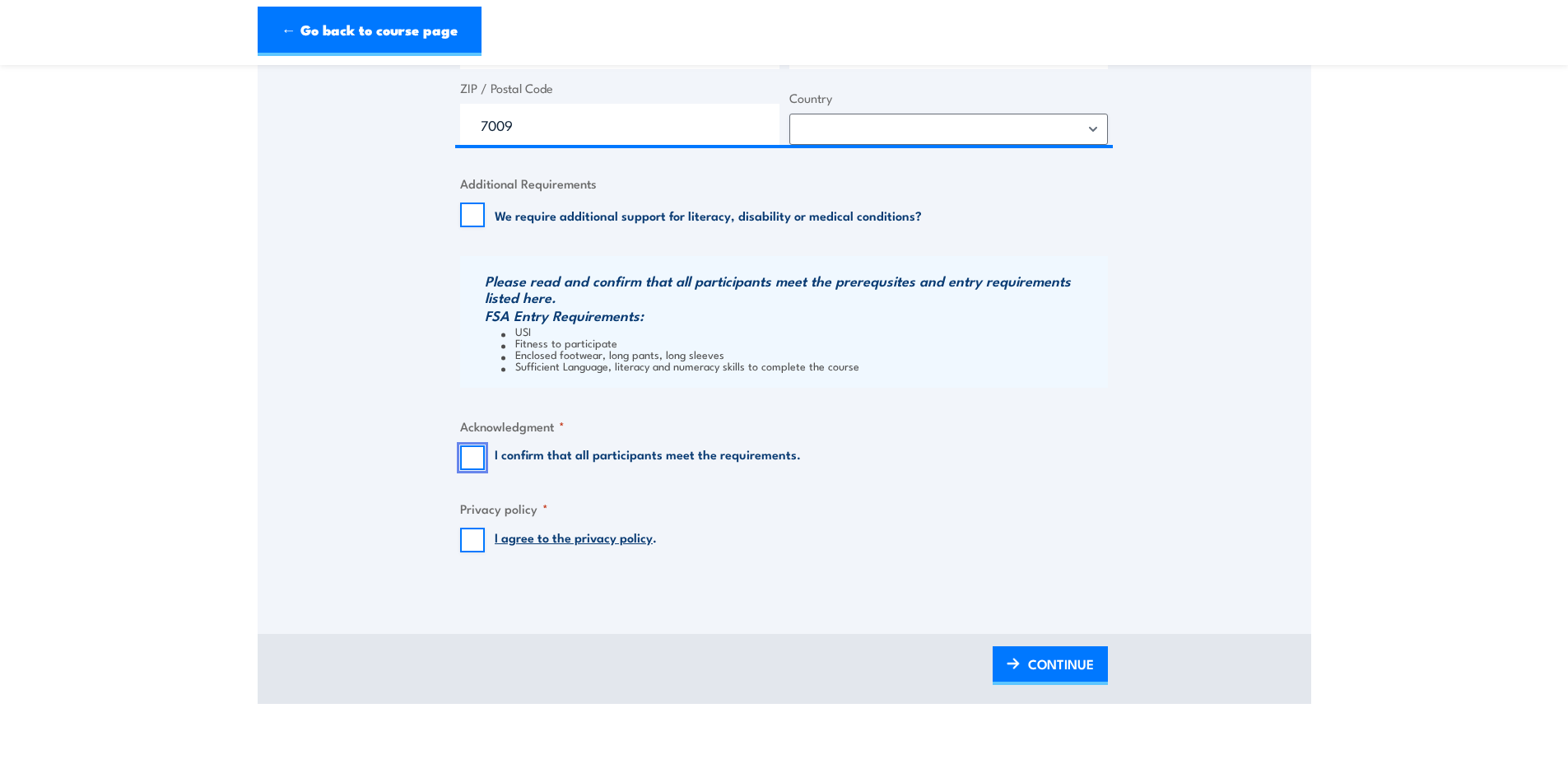
click at [473, 463] on input "I confirm that all participants meet the requirements." at bounding box center [472, 457] width 24 height 24
checkbox input "true"
click at [468, 546] on input "I agree to the privacy policy ." at bounding box center [472, 539] width 24 height 24
checkbox input "true"
click at [1023, 674] on link "CONTINUE" at bounding box center [1050, 665] width 115 height 39
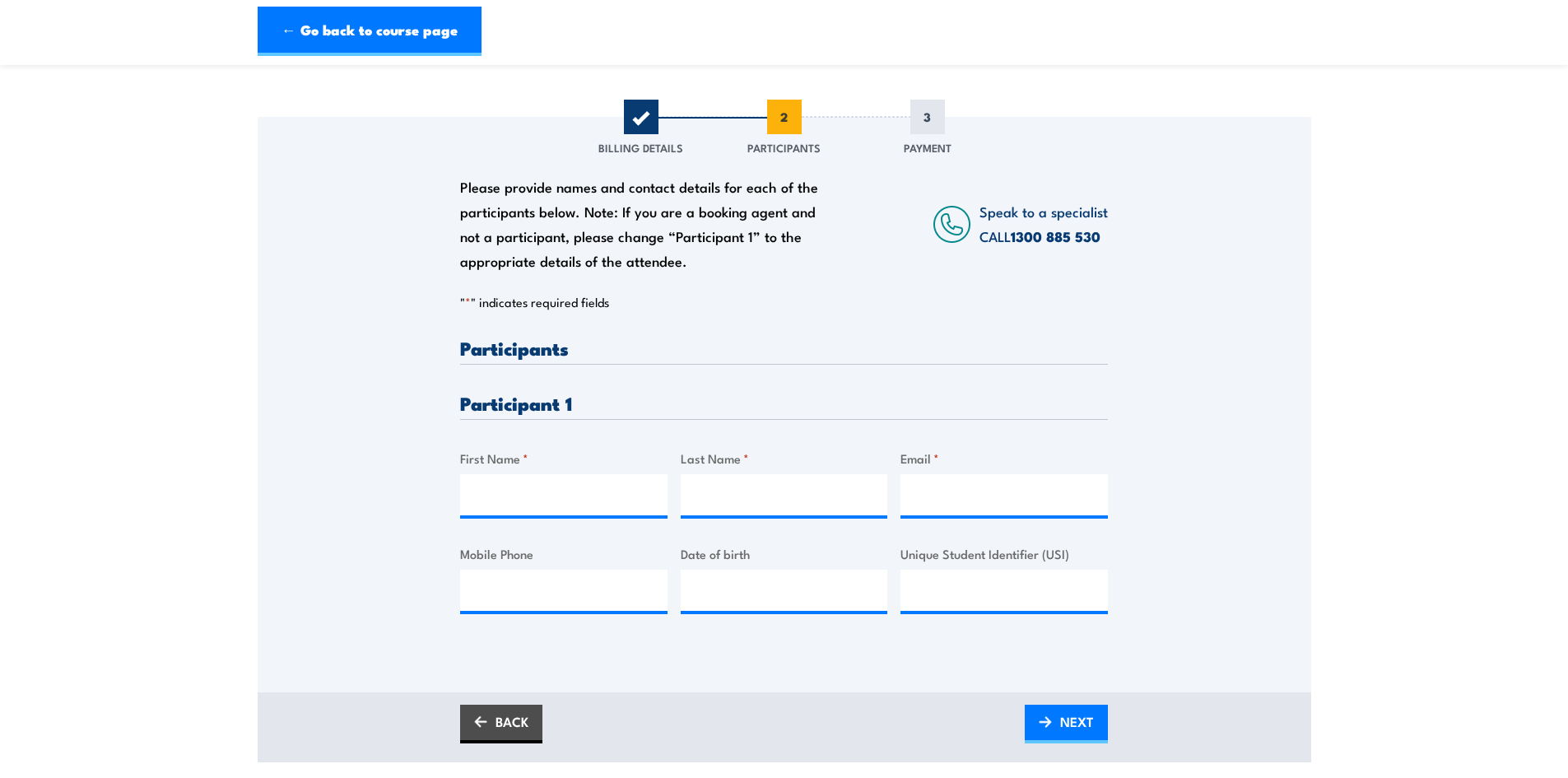
scroll to position [164, 0]
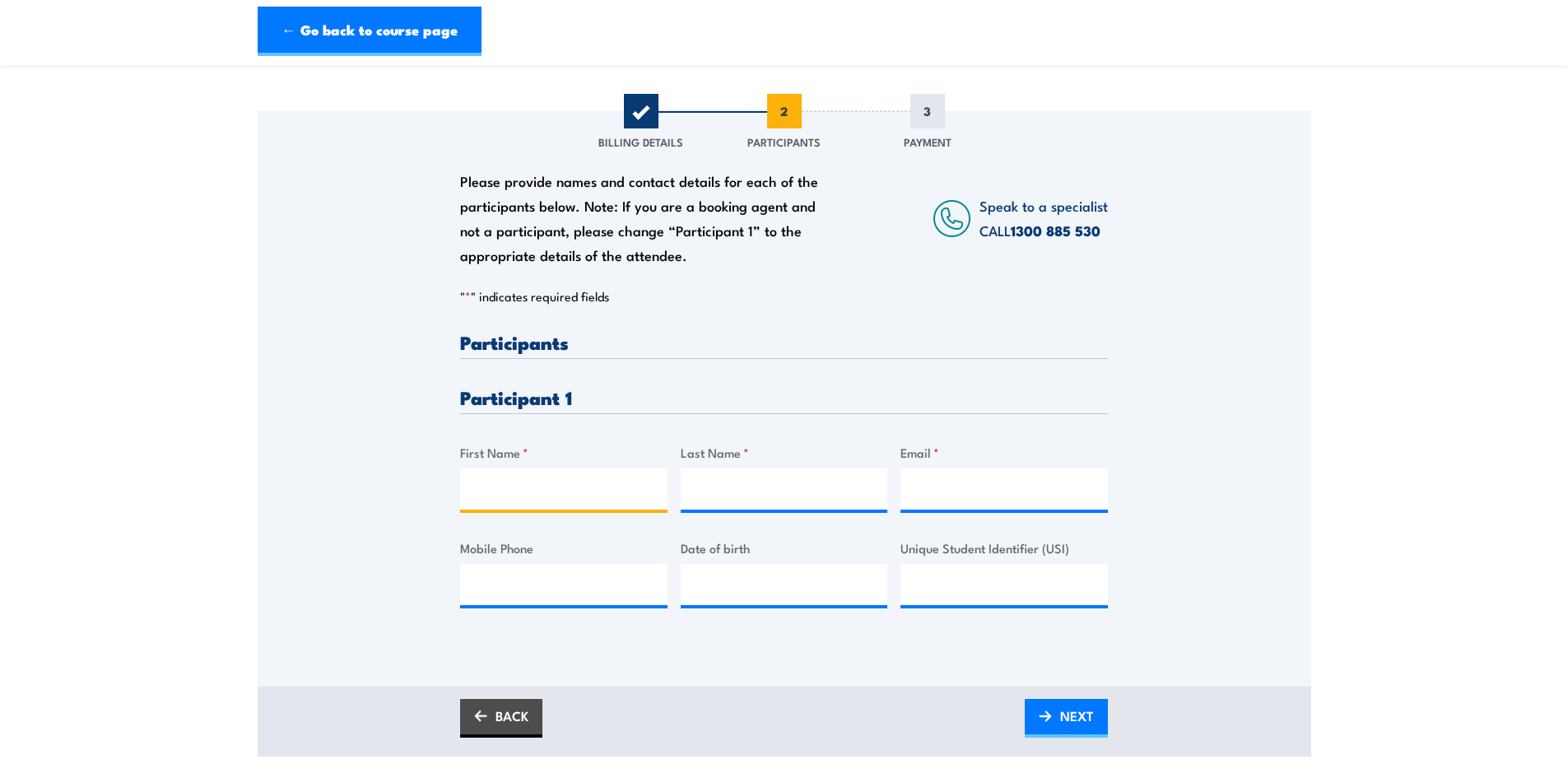
click at [528, 499] on input "First Name *" at bounding box center [564, 488] width 208 height 41
type input "Brodie"
type input "Radcliffe"
click at [916, 503] on input "Email *" at bounding box center [1004, 488] width 208 height 41
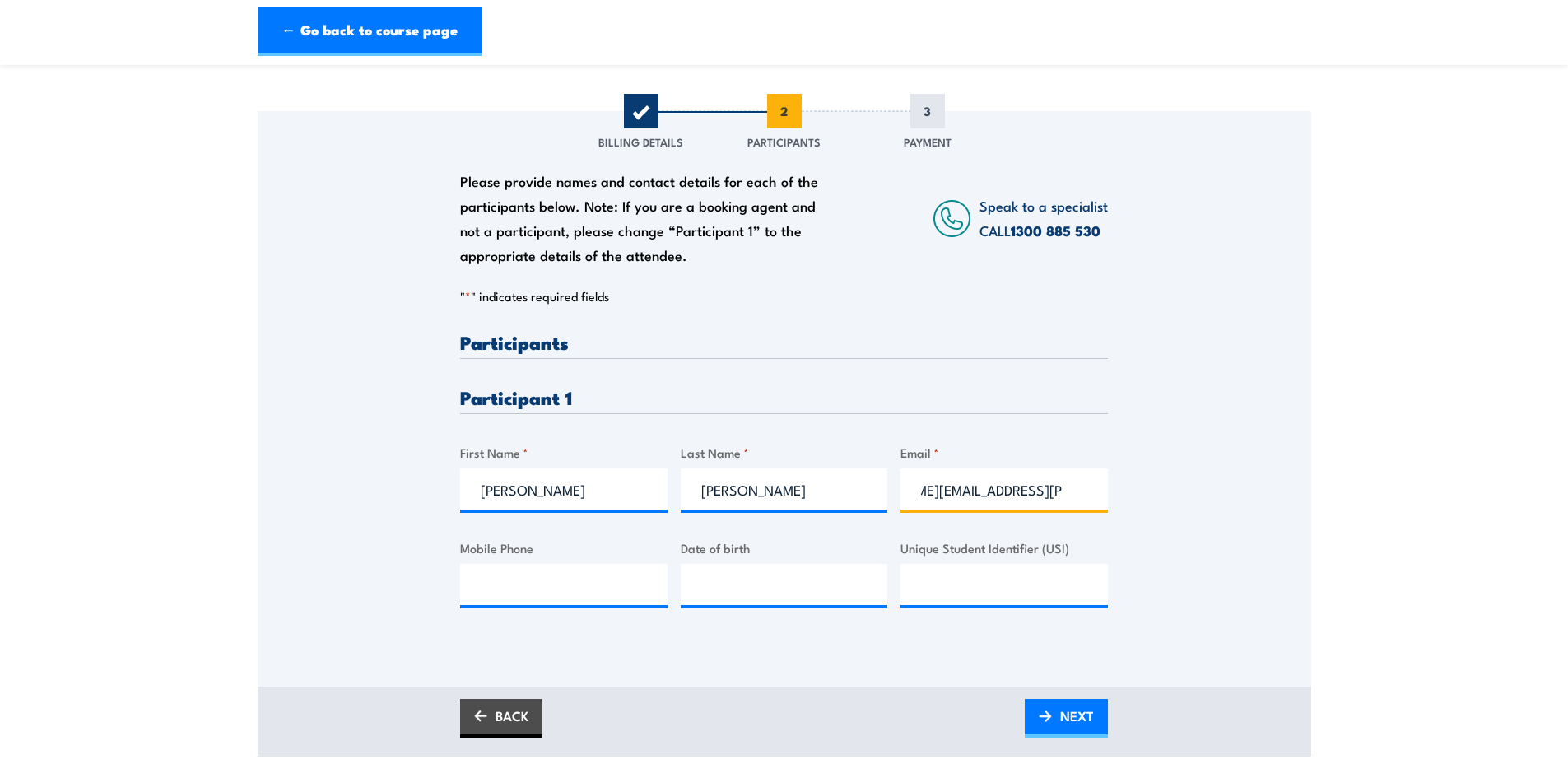
type input "Brodie.radcliffe@netcopumps.com.au"
click at [543, 594] on input "Mobile Phone" at bounding box center [564, 584] width 208 height 41
type input "0409589973"
click at [712, 594] on input "__/__/____" at bounding box center [784, 584] width 208 height 41
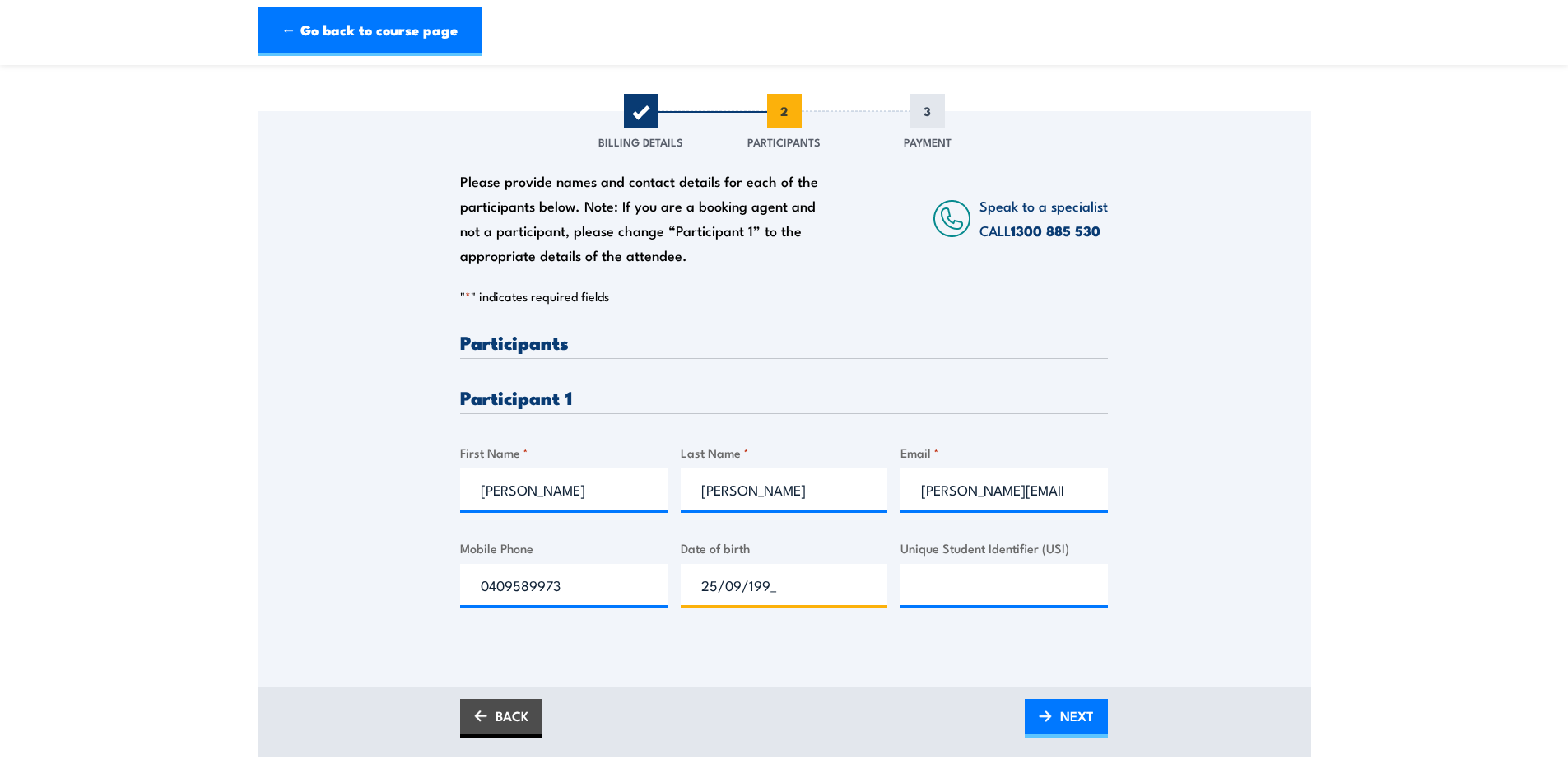
type input "25/09/1990"
click at [1006, 597] on input "Unique Student Identifier (USI)" at bounding box center [1004, 584] width 208 height 41
drag, startPoint x: 1026, startPoint y: 619, endPoint x: 970, endPoint y: 592, distance: 62.2
paste input "AFANAJL64L"
type input "AFANAJL64L"
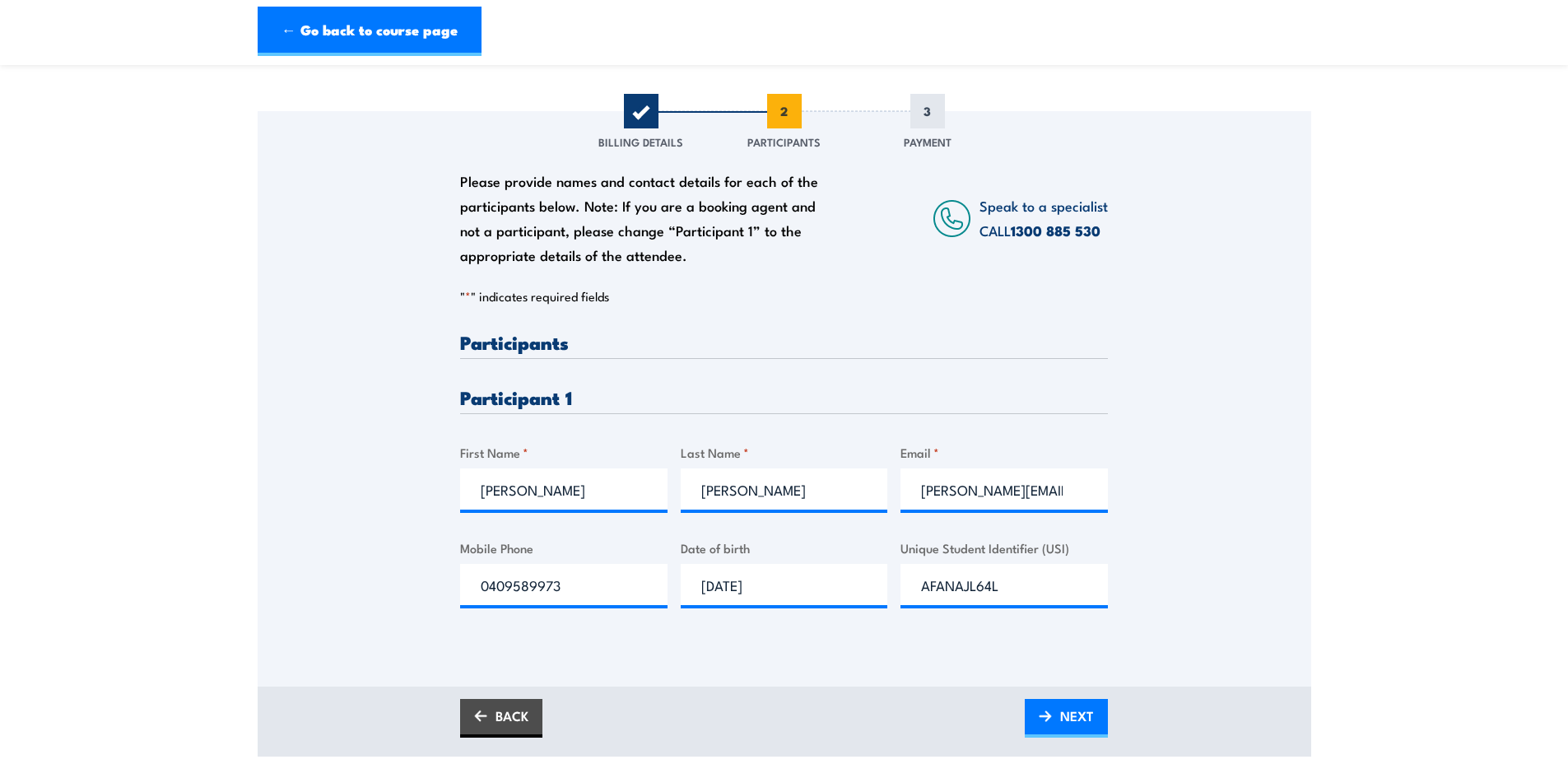
click at [1159, 618] on div "Please provide names and contact details for each of the participants below. No…" at bounding box center [784, 376] width 1053 height 529
click at [1068, 736] on span "NEXT" at bounding box center [1077, 715] width 33 height 44
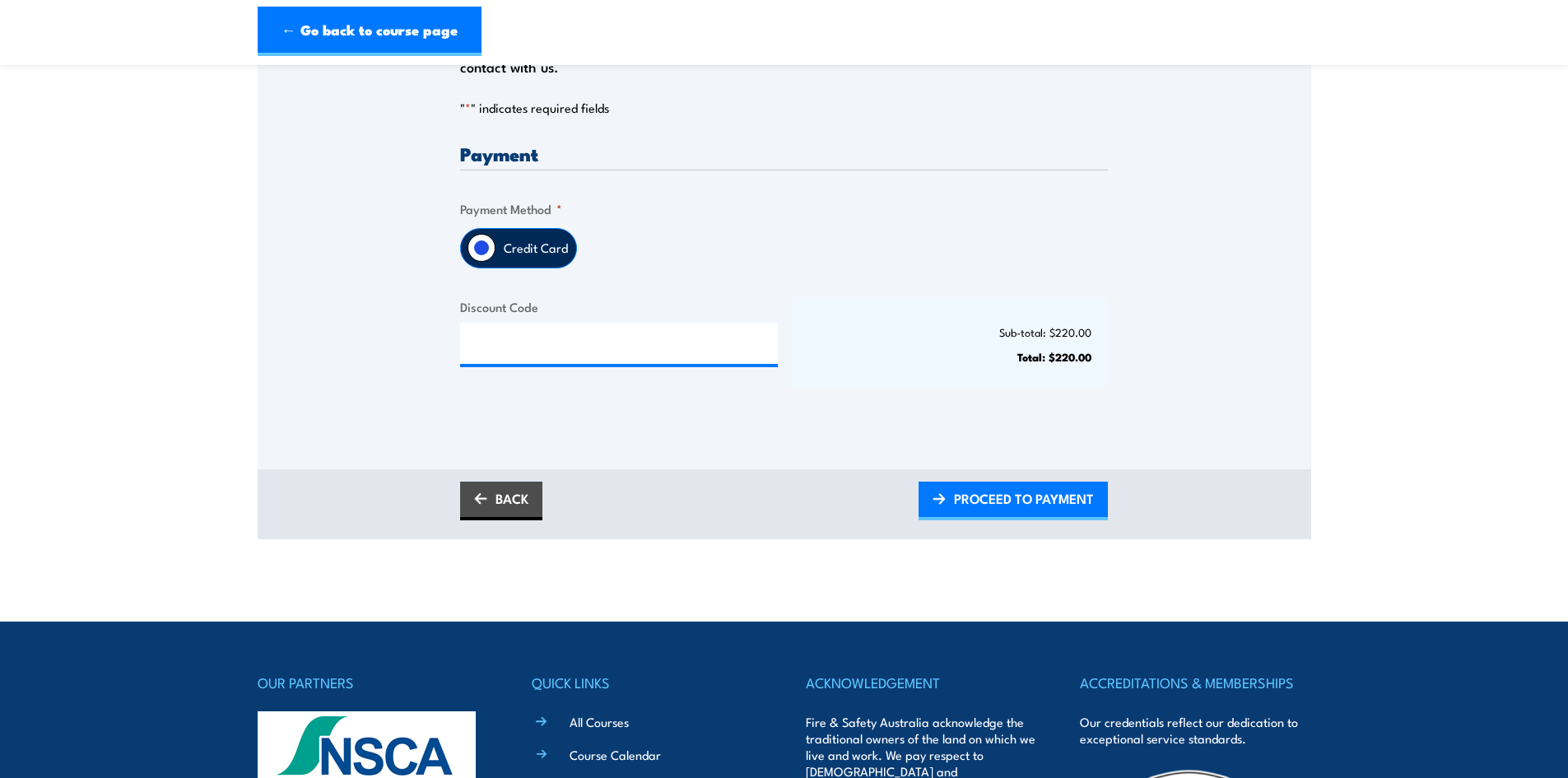
scroll to position [329, 0]
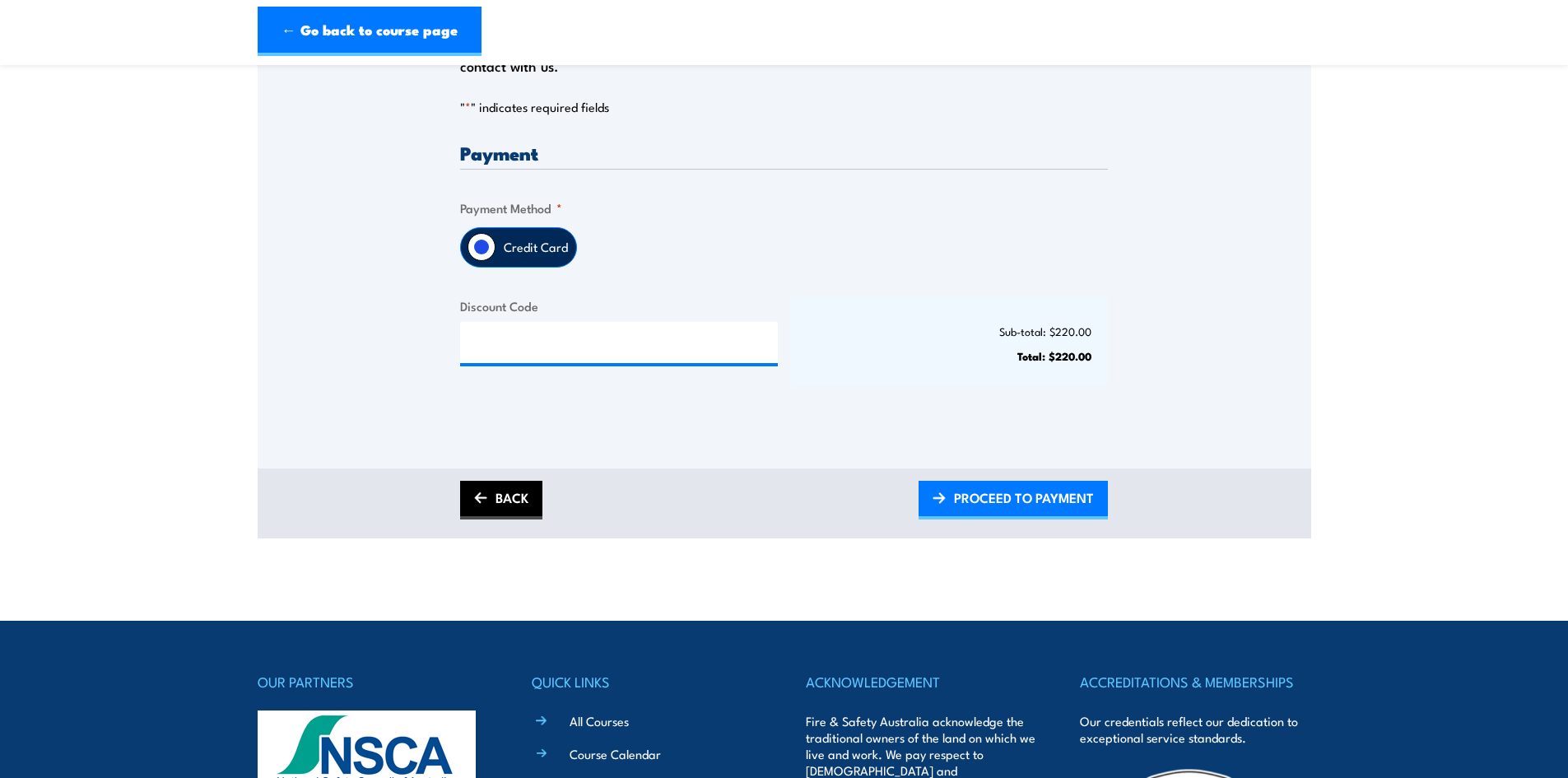
click at [511, 508] on link "BACK" at bounding box center [501, 500] width 82 height 39
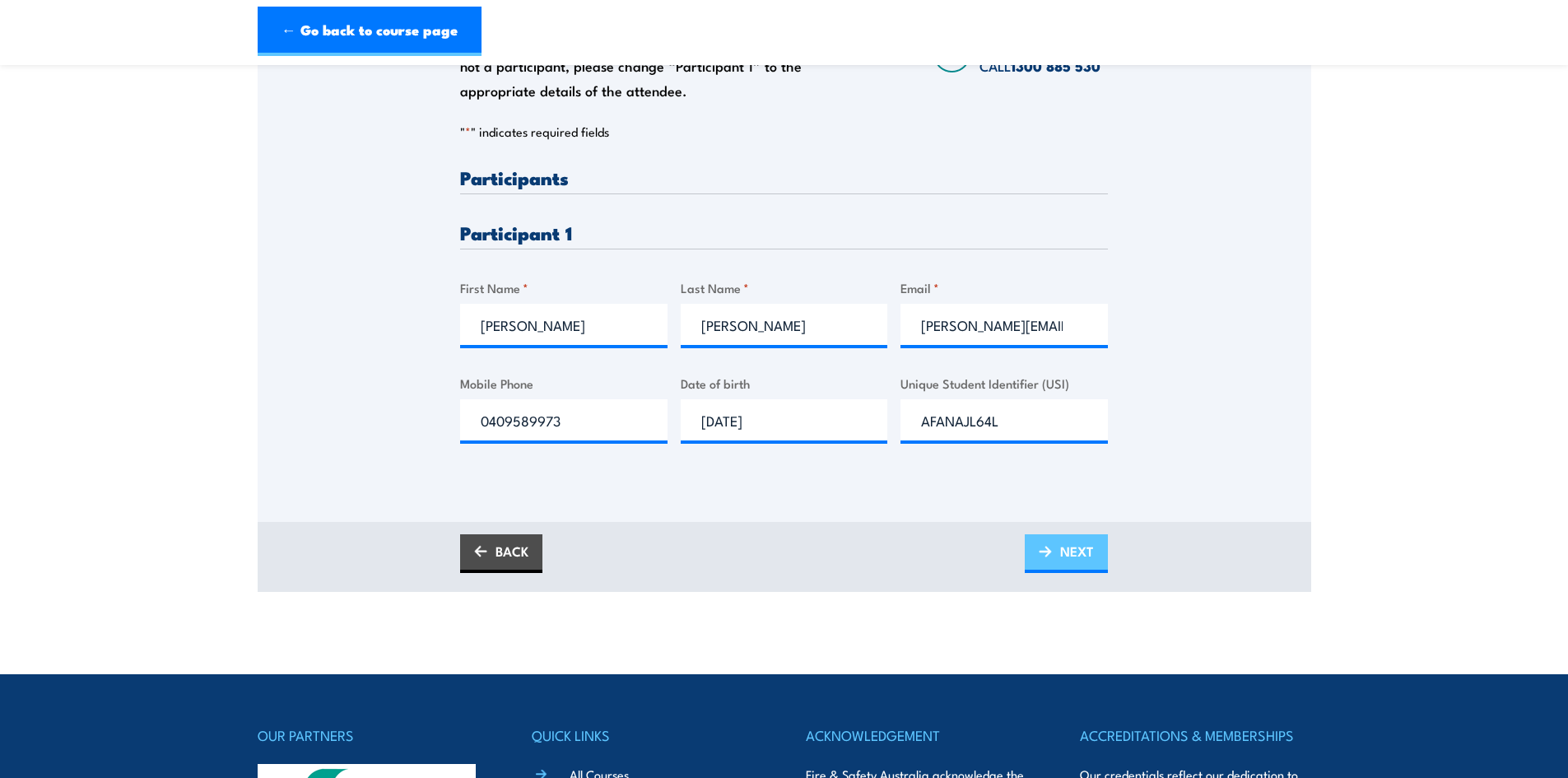
click at [1073, 571] on span "NEXT" at bounding box center [1077, 551] width 33 height 44
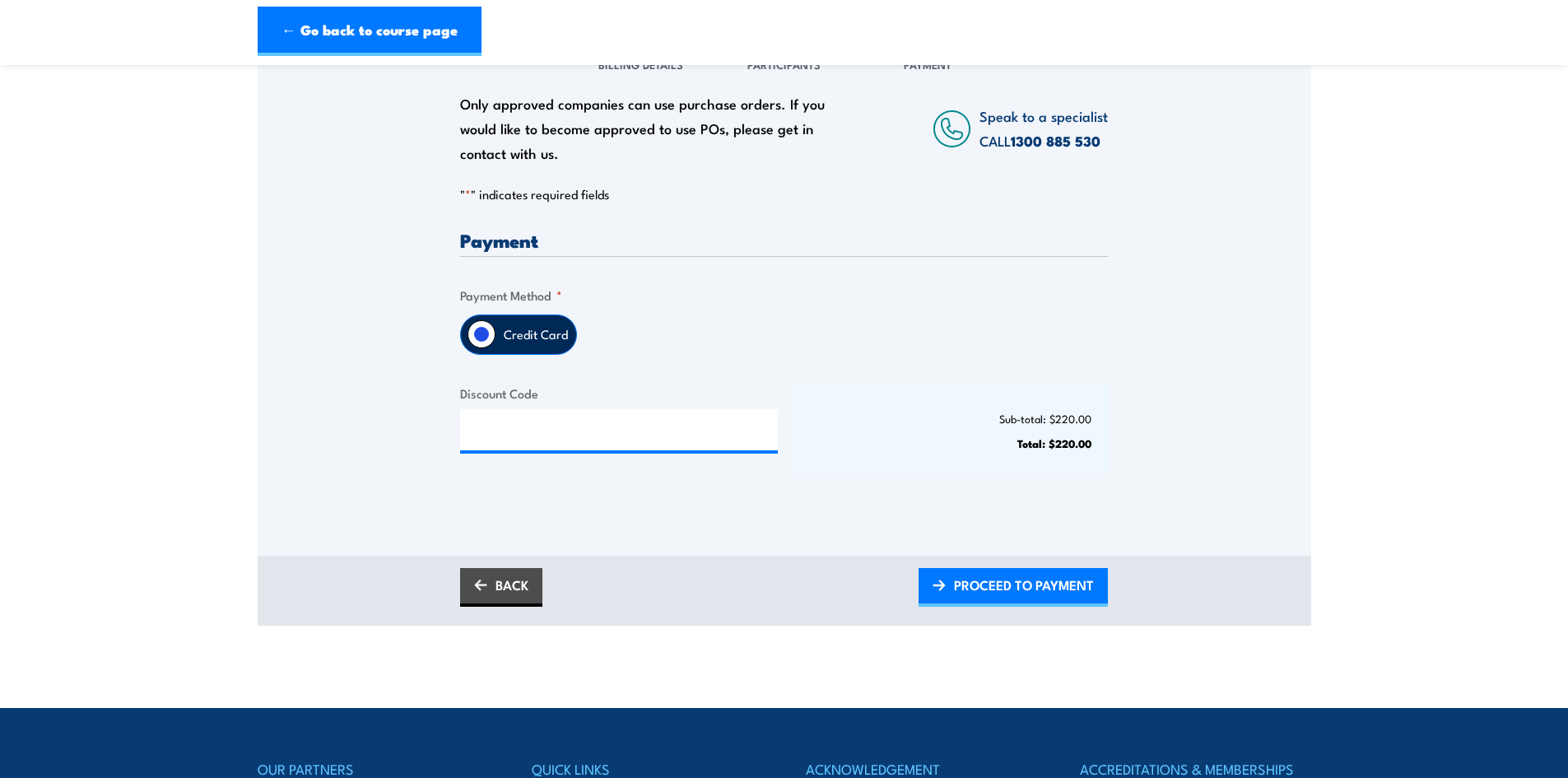
scroll to position [247, 0]
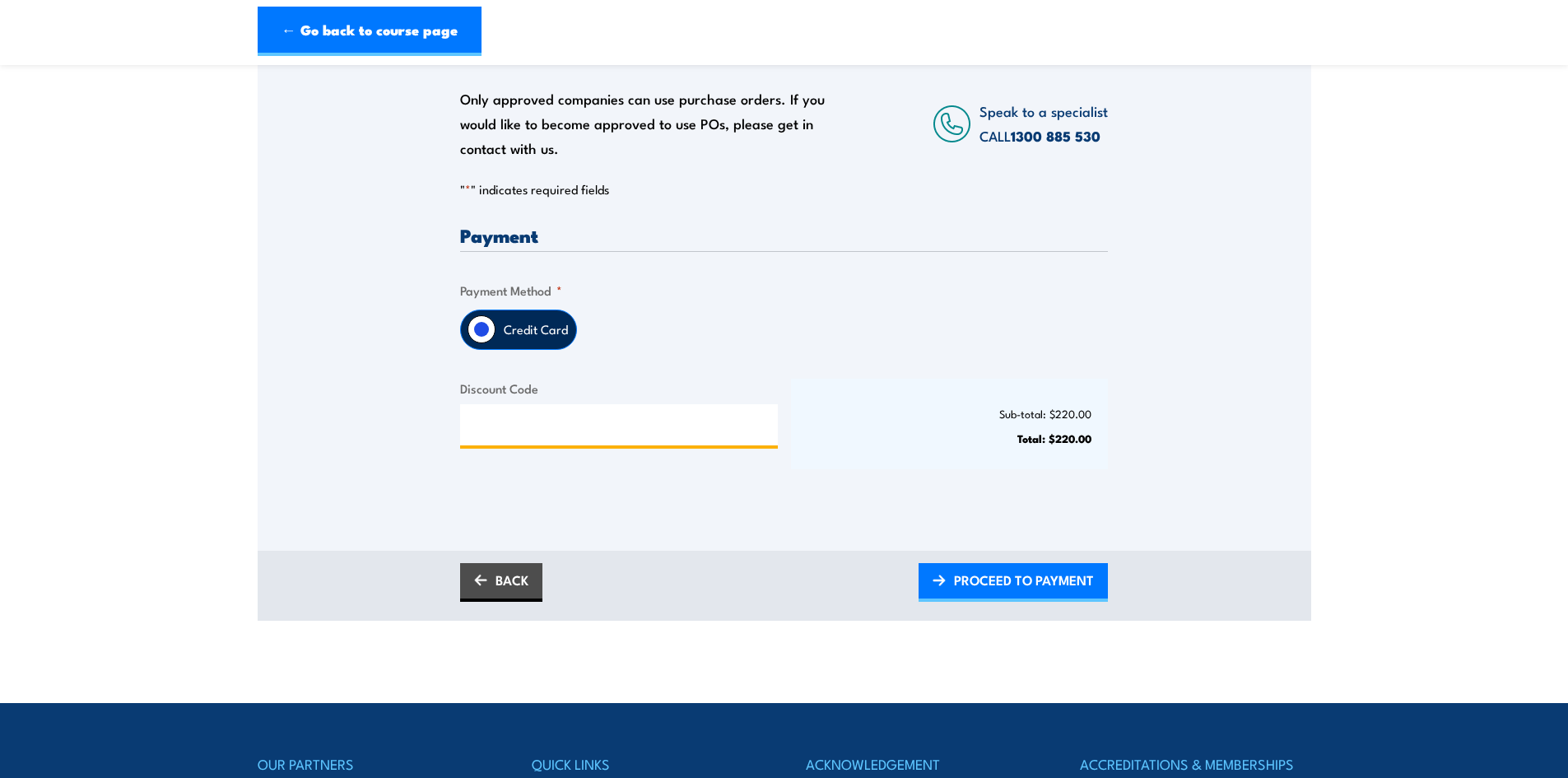
click at [492, 445] on input "Discount Code" at bounding box center [619, 425] width 318 height 41
click at [1008, 597] on span "PROCEED TO PAYMENT" at bounding box center [1024, 579] width 140 height 44
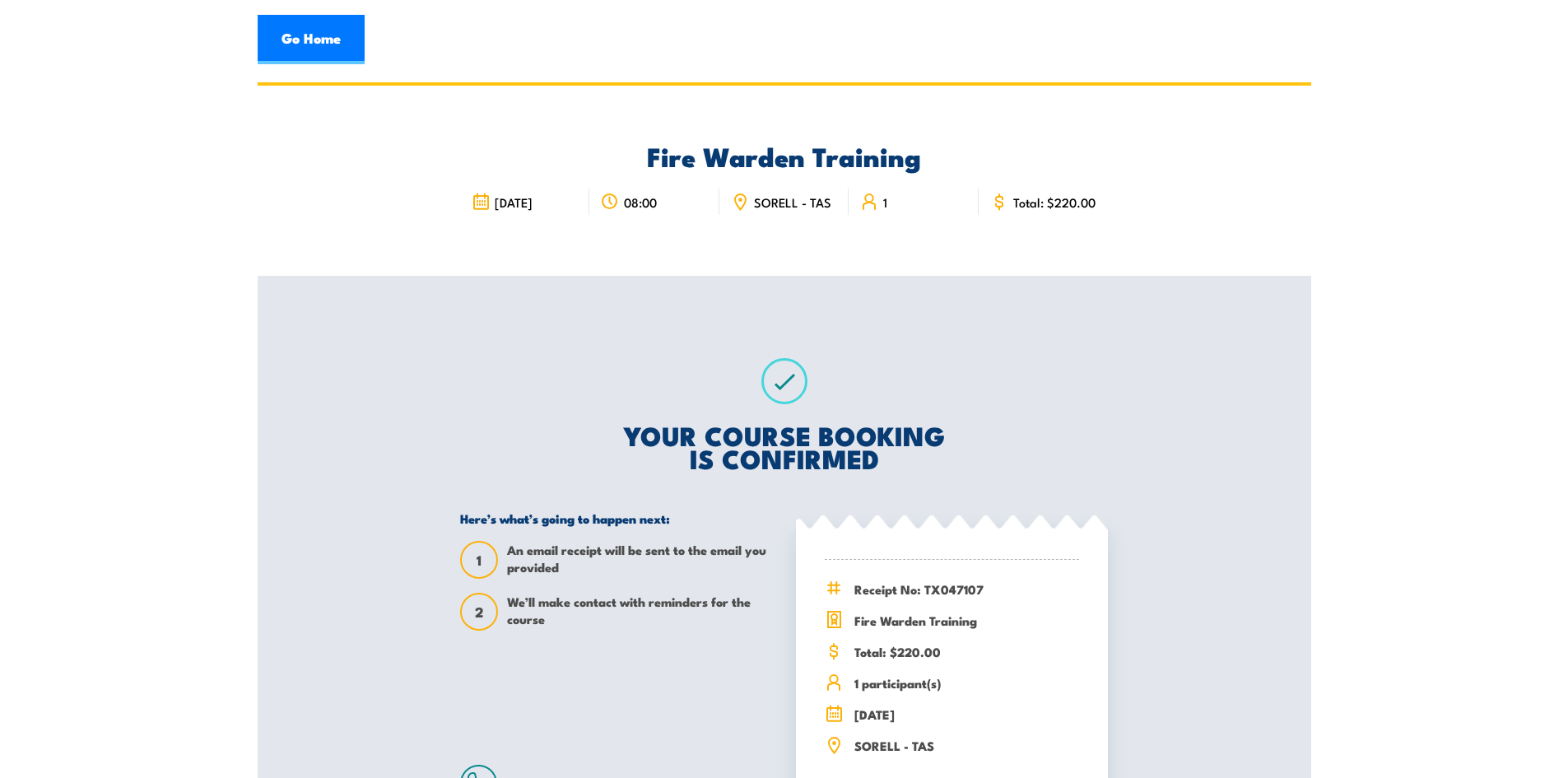
click at [389, 39] on div "Go Home" at bounding box center [784, 39] width 1053 height 49
click at [413, 39] on div "Go Home" at bounding box center [784, 39] width 1053 height 49
